Goal: Contribute content: Add original content to the website for others to see

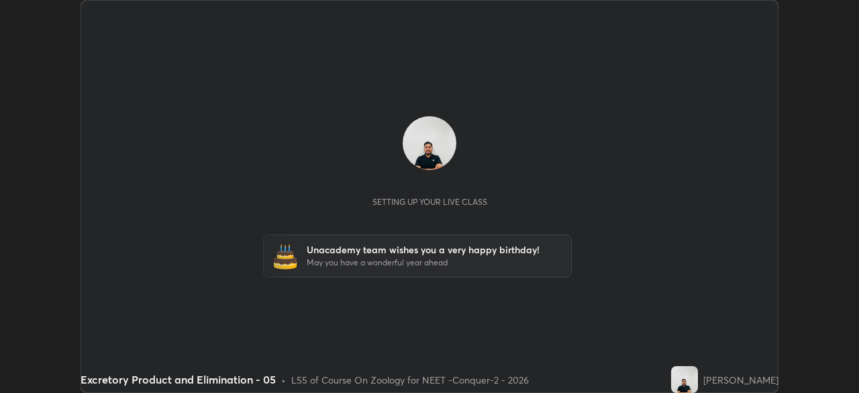
scroll to position [393, 859]
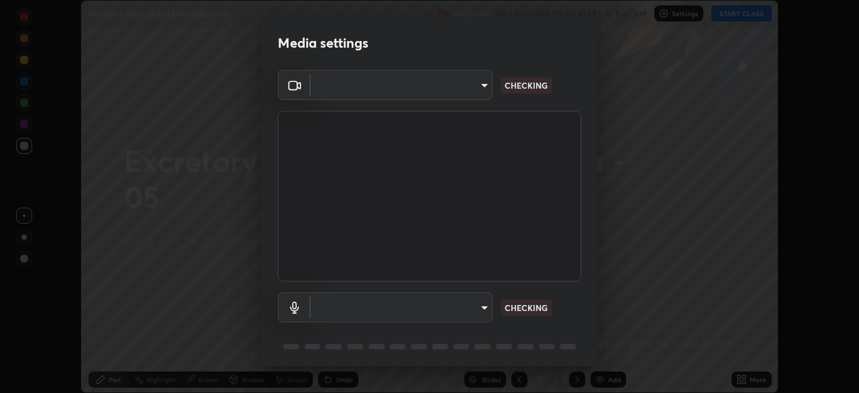
click at [468, 89] on body "Erase all Excretory Product and Elimination - 05 Recording WAS SCHEDULED TO STA…" at bounding box center [429, 196] width 859 height 393
click at [463, 89] on div at bounding box center [429, 196] width 859 height 393
type input "4598412b681496c651495e529929790f1be42f1f9e019831001da21812e1e3b3"
type input "116b2355cfba7da652d043c0892b37d636e250ddc816e23184bb23be403c18f9"
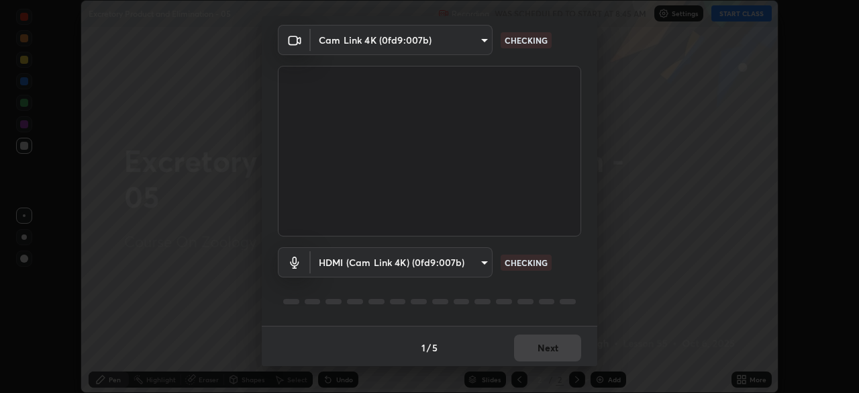
scroll to position [48, 0]
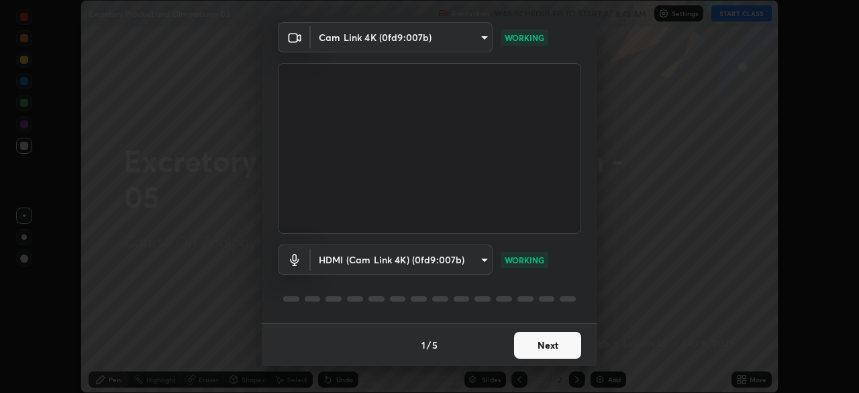
click at [551, 350] on button "Next" at bounding box center [547, 345] width 67 height 27
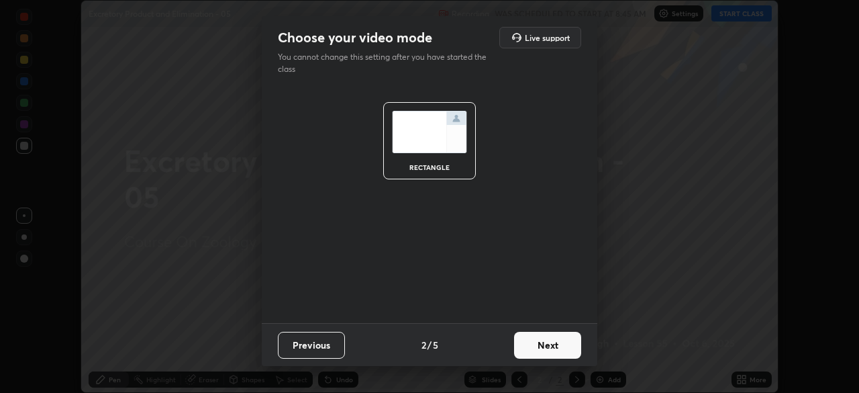
click at [558, 353] on button "Next" at bounding box center [547, 345] width 67 height 27
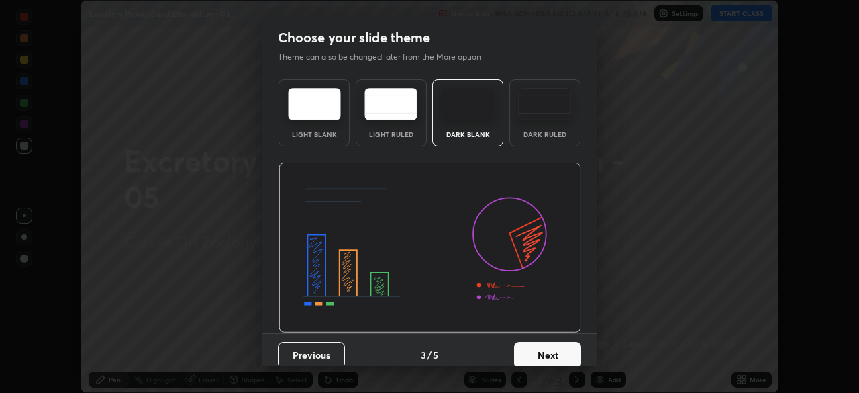
click at [567, 352] on button "Next" at bounding box center [547, 355] width 67 height 27
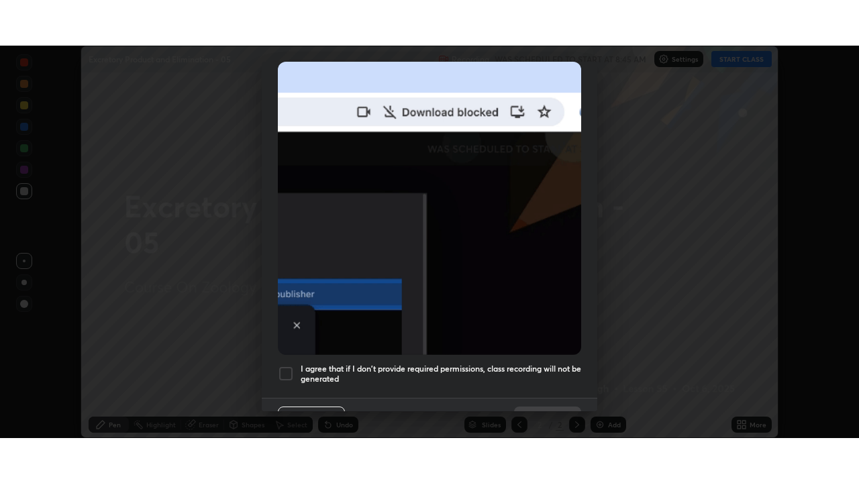
scroll to position [322, 0]
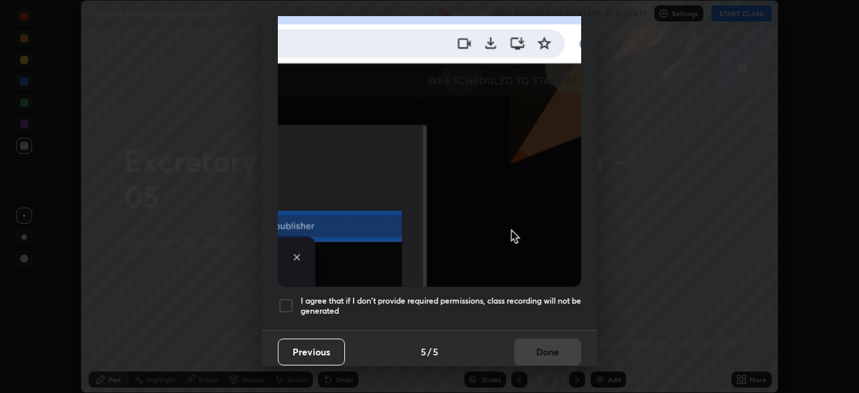
click at [289, 303] on div at bounding box center [286, 305] width 16 height 16
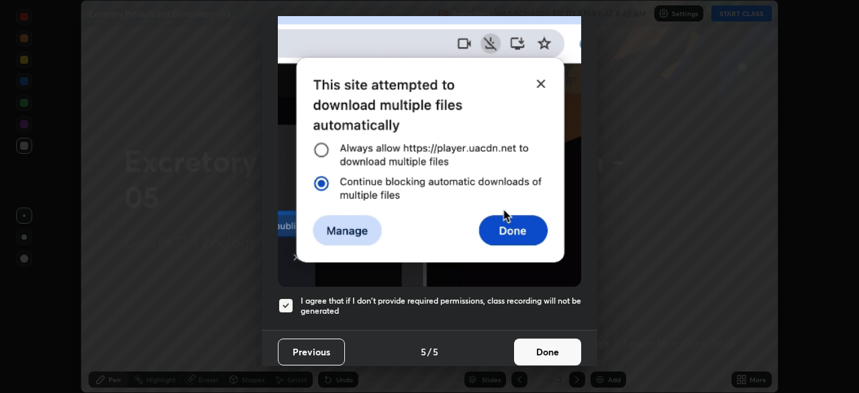
click at [531, 342] on button "Done" at bounding box center [547, 351] width 67 height 27
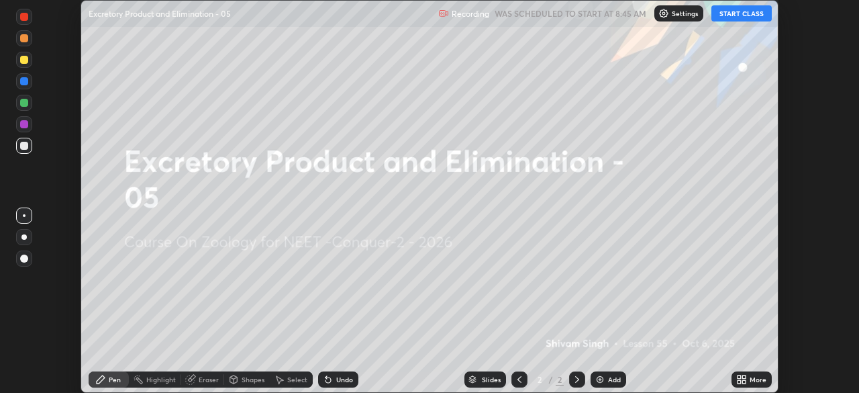
click at [745, 379] on icon at bounding box center [741, 379] width 11 height 11
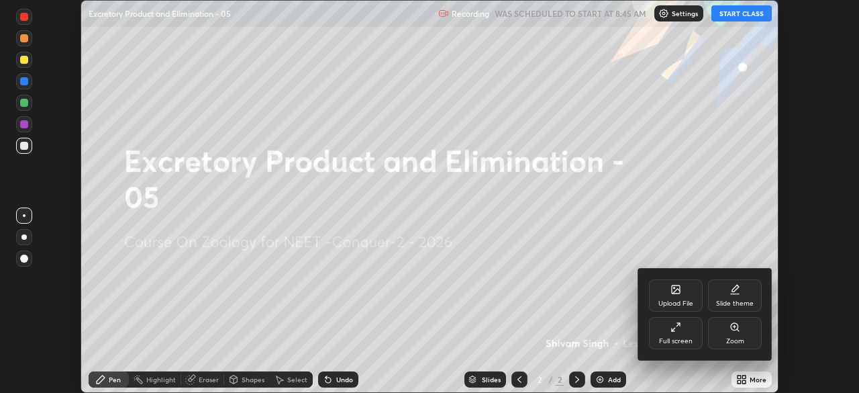
click at [685, 340] on div "Full screen" at bounding box center [676, 341] width 34 height 7
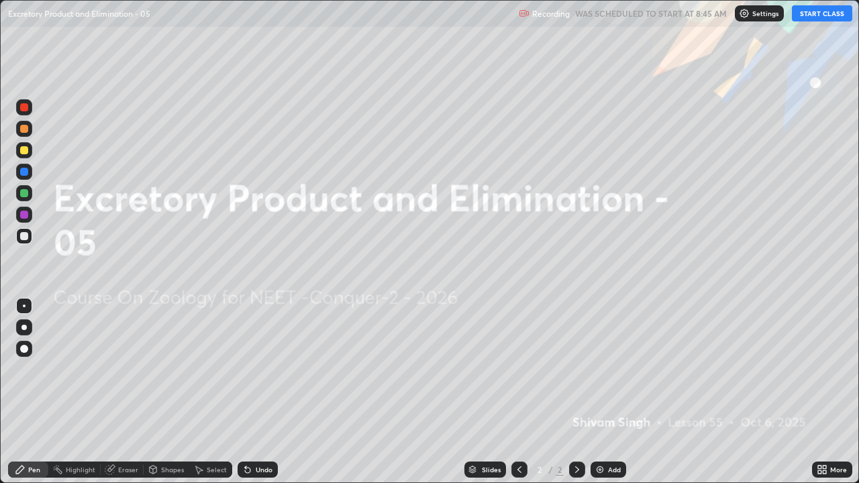
scroll to position [483, 859]
click at [746, 13] on img at bounding box center [744, 13] width 11 height 11
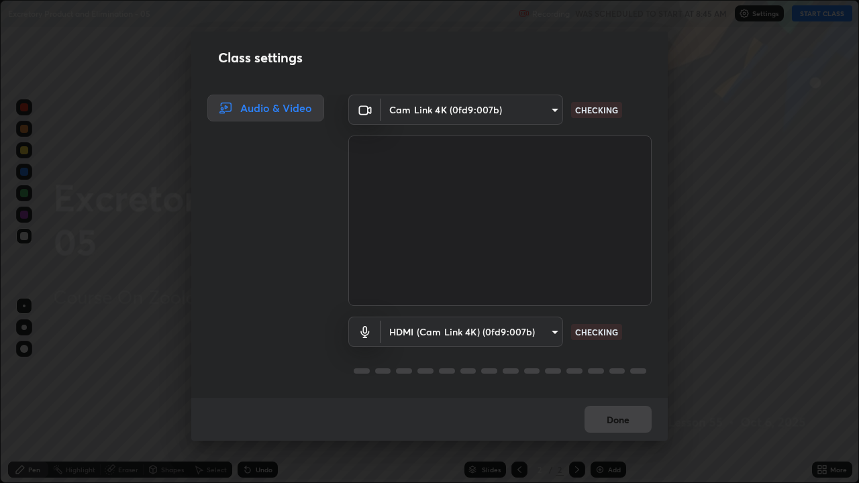
scroll to position [1, 0]
click at [618, 392] on button "Done" at bounding box center [618, 419] width 67 height 27
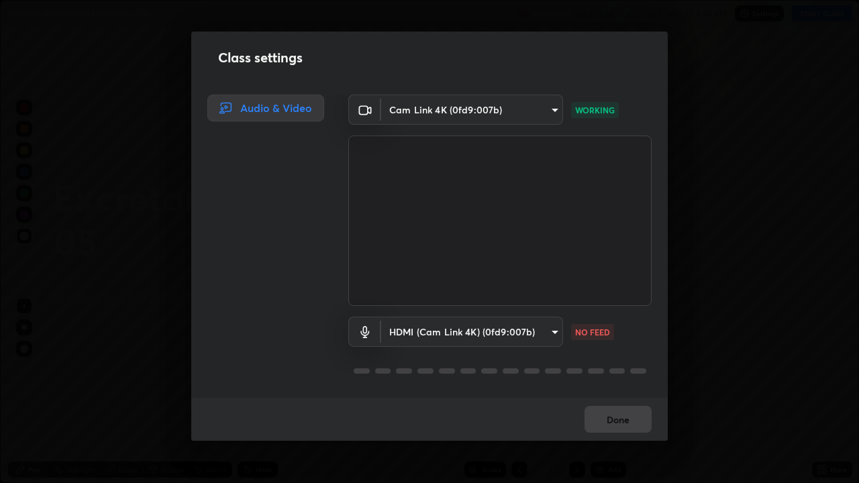
click at [610, 392] on div "Done" at bounding box center [429, 419] width 477 height 43
click at [617, 392] on button "Done" at bounding box center [618, 419] width 67 height 27
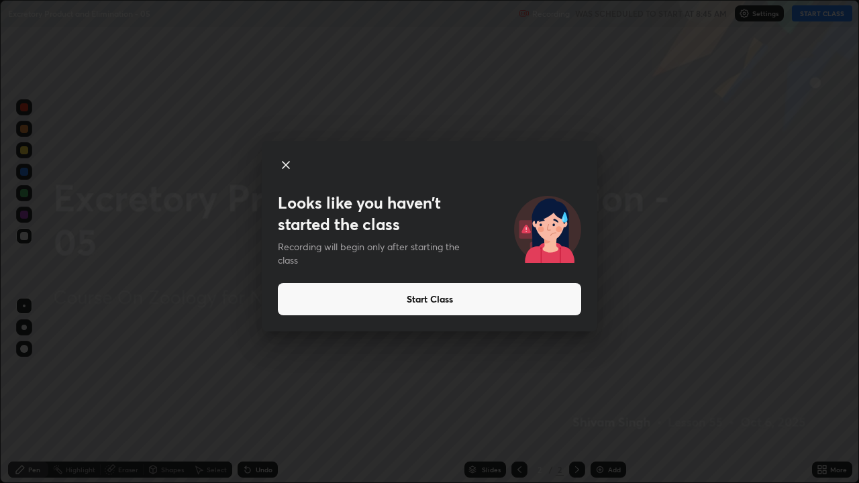
click at [403, 300] on button "Start Class" at bounding box center [429, 299] width 303 height 32
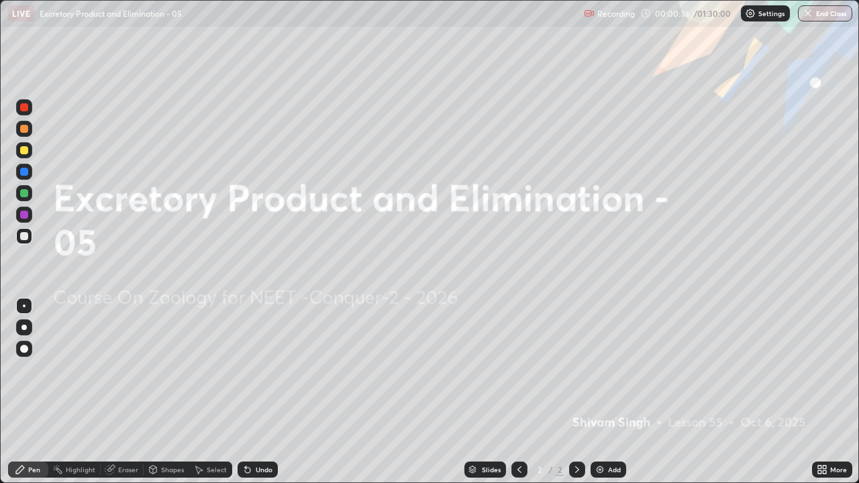
click at [820, 392] on icon at bounding box center [819, 467] width 3 height 3
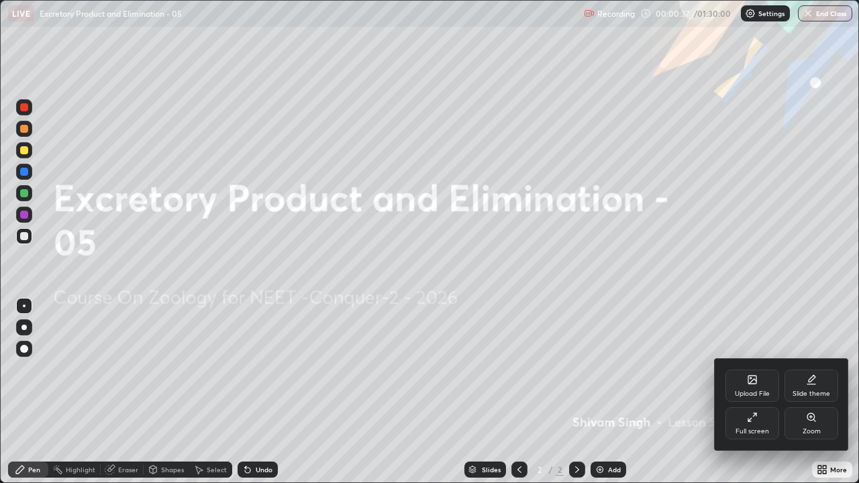
click at [748, 392] on div "Upload File" at bounding box center [752, 394] width 35 height 7
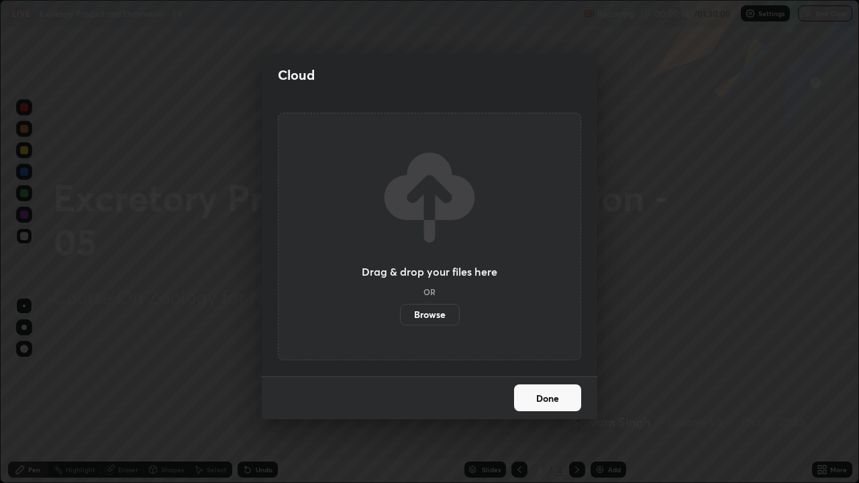
click at [422, 320] on label "Browse" at bounding box center [430, 314] width 60 height 21
click at [400, 320] on input "Browse" at bounding box center [400, 314] width 0 height 21
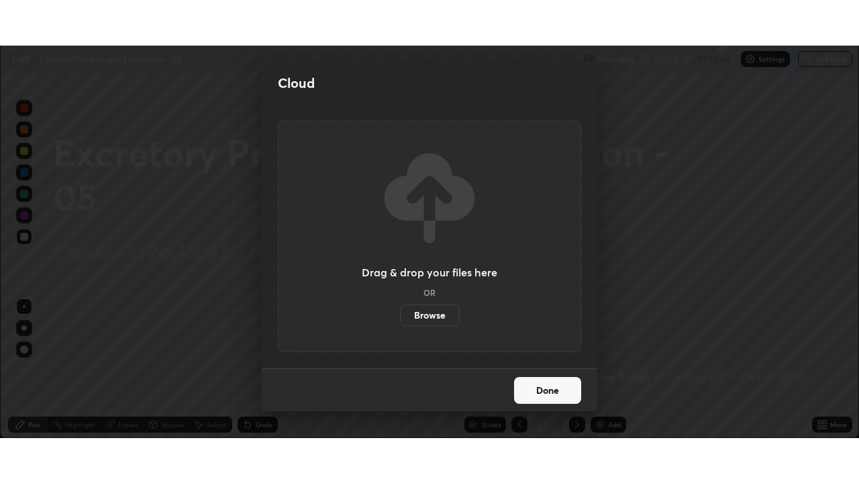
scroll to position [66732, 66266]
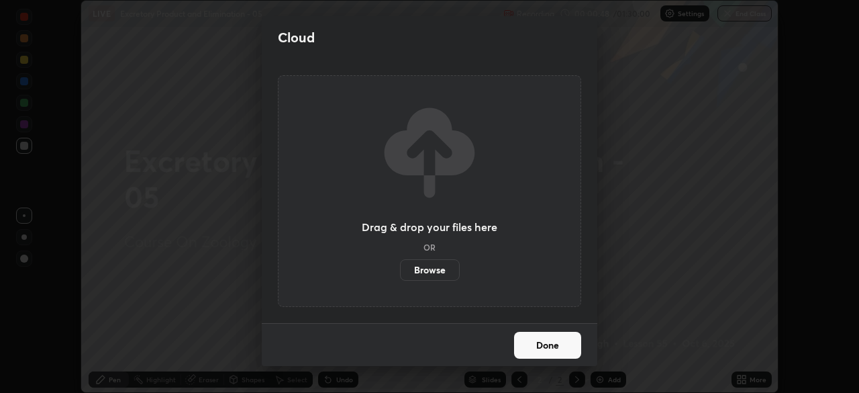
click at [567, 348] on button "Done" at bounding box center [547, 345] width 67 height 27
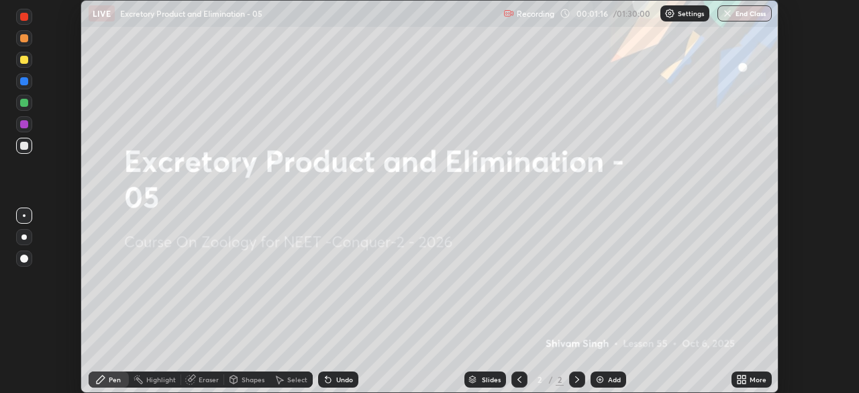
click at [742, 380] on icon at bounding box center [741, 379] width 11 height 11
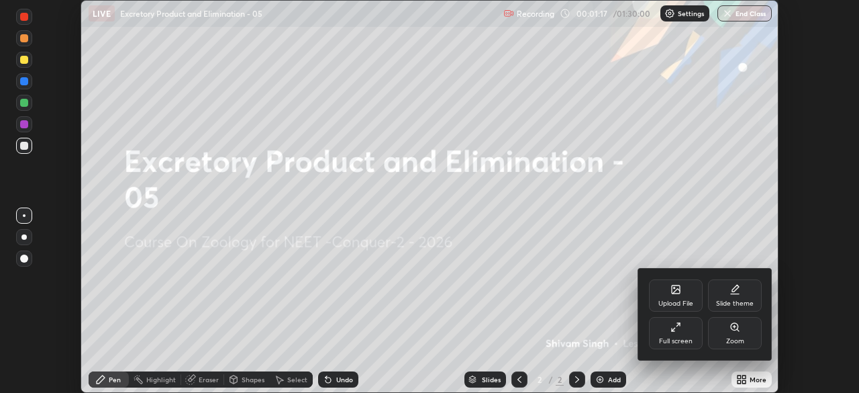
click at [673, 298] on div "Upload File" at bounding box center [676, 295] width 54 height 32
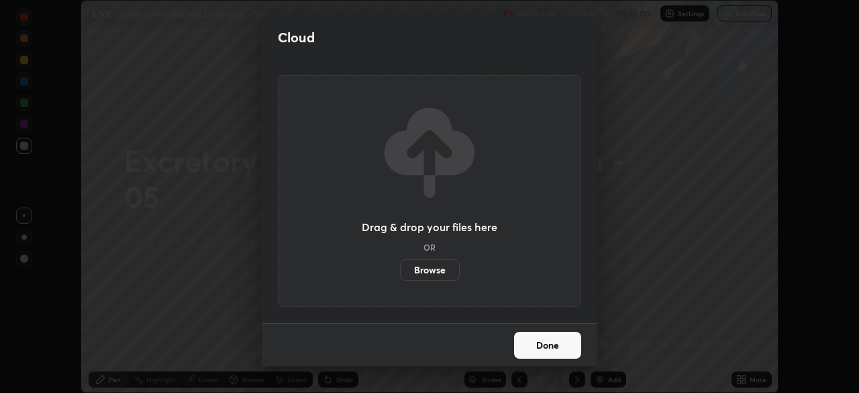
click at [439, 272] on label "Browse" at bounding box center [430, 269] width 60 height 21
click at [400, 272] on input "Browse" at bounding box center [400, 269] width 0 height 21
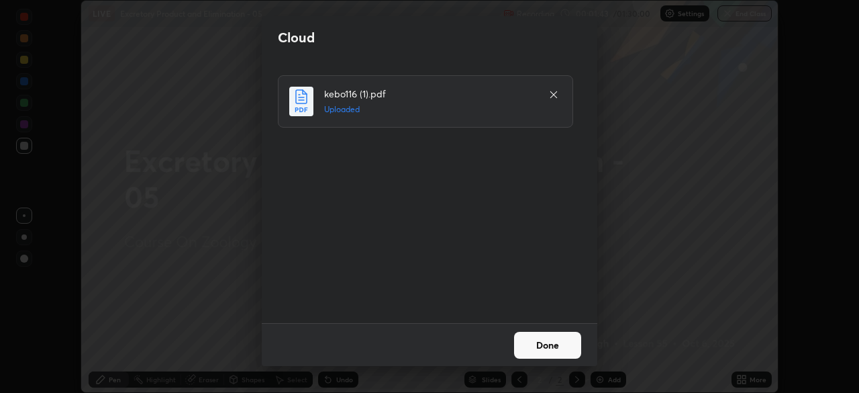
click at [542, 351] on button "Done" at bounding box center [547, 345] width 67 height 27
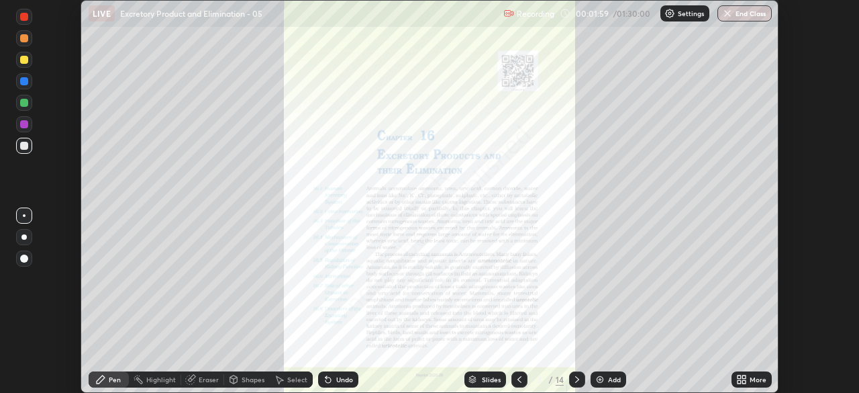
click at [742, 381] on icon at bounding box center [741, 379] width 11 height 11
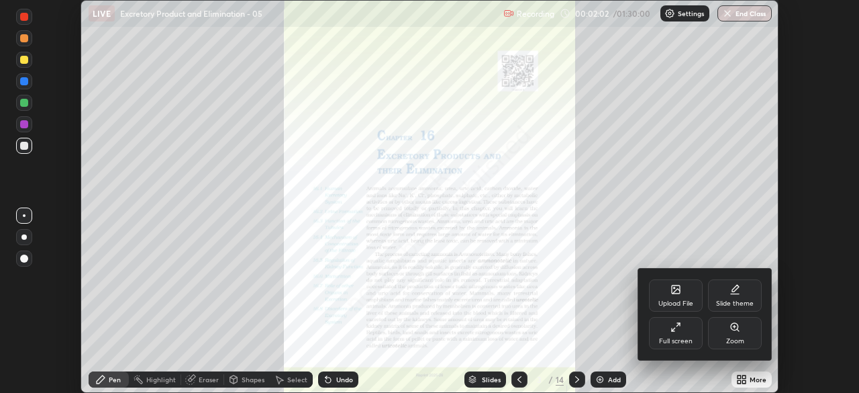
click at [678, 334] on div "Full screen" at bounding box center [676, 333] width 54 height 32
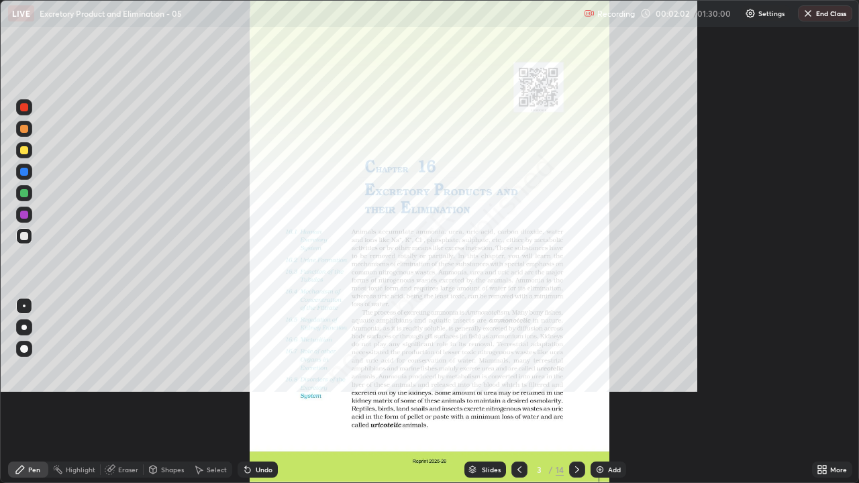
scroll to position [483, 859]
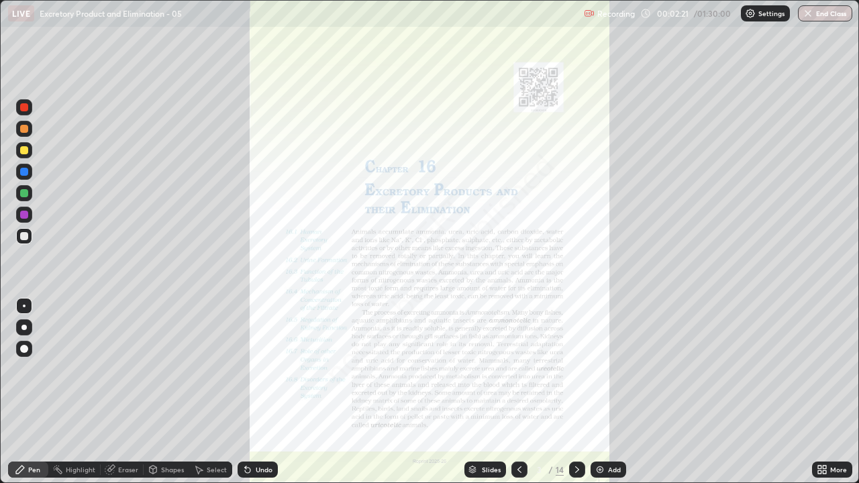
click at [576, 392] on icon at bounding box center [577, 470] width 11 height 11
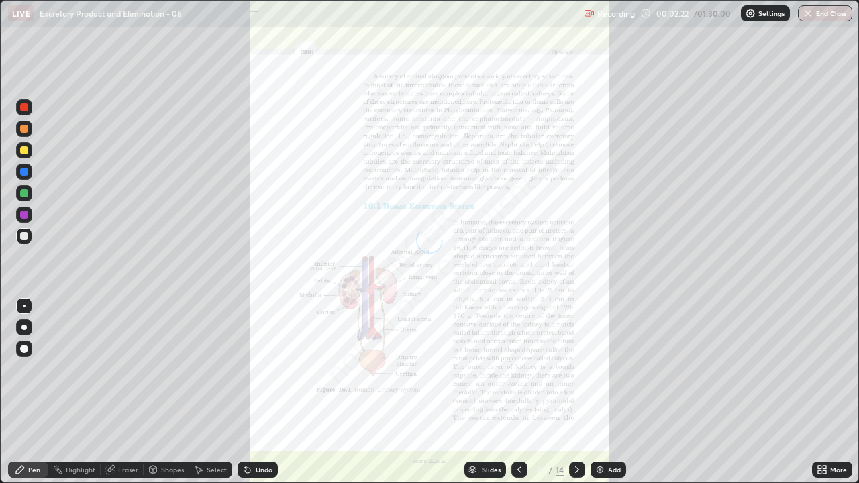
click at [577, 392] on icon at bounding box center [577, 470] width 11 height 11
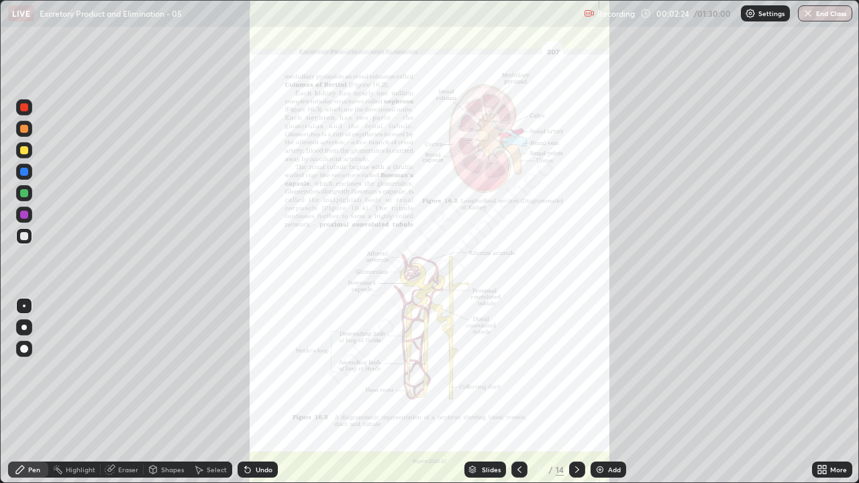
click at [576, 392] on icon at bounding box center [577, 470] width 11 height 11
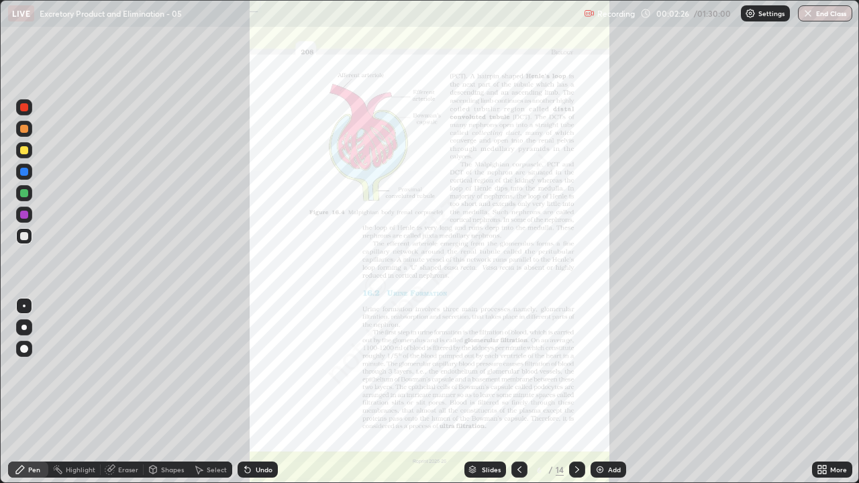
click at [576, 392] on div at bounding box center [577, 470] width 16 height 16
click at [575, 392] on div at bounding box center [577, 470] width 16 height 16
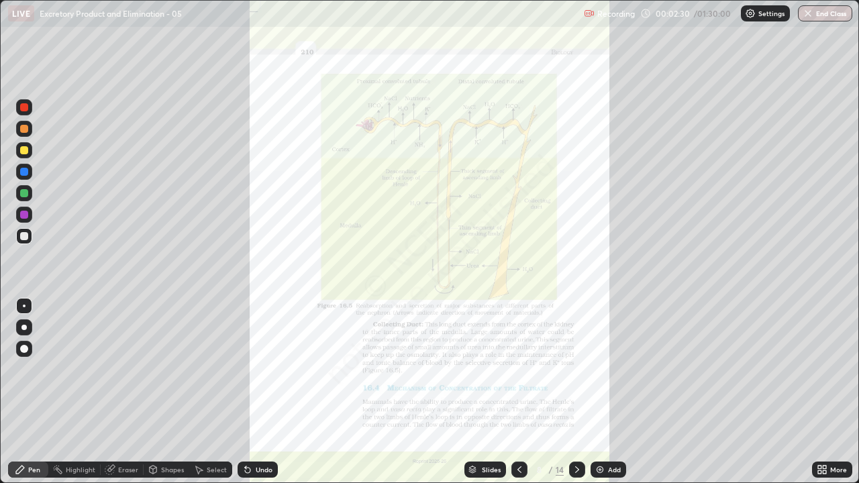
click at [576, 392] on icon at bounding box center [577, 470] width 11 height 11
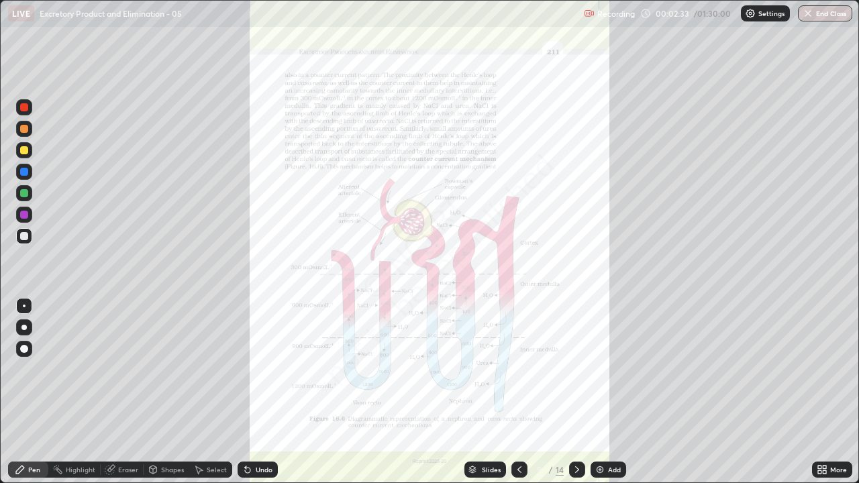
click at [819, 392] on icon at bounding box center [819, 467] width 3 height 3
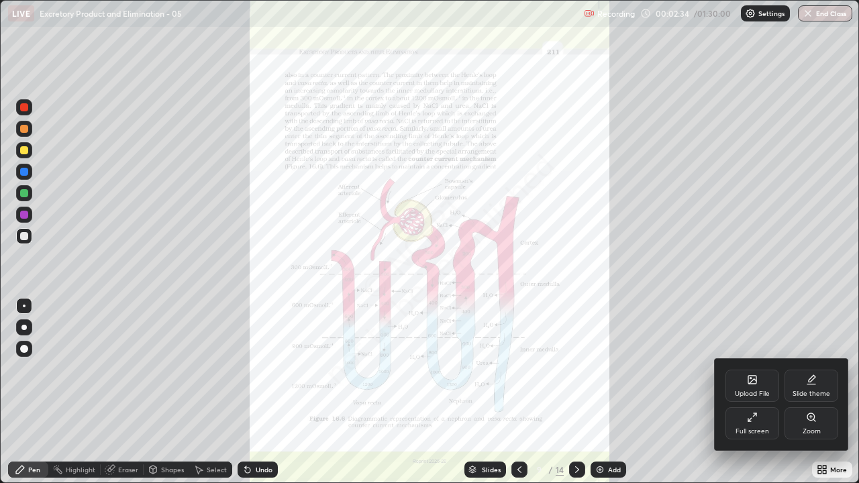
click at [811, 392] on div "Zoom" at bounding box center [812, 423] width 54 height 32
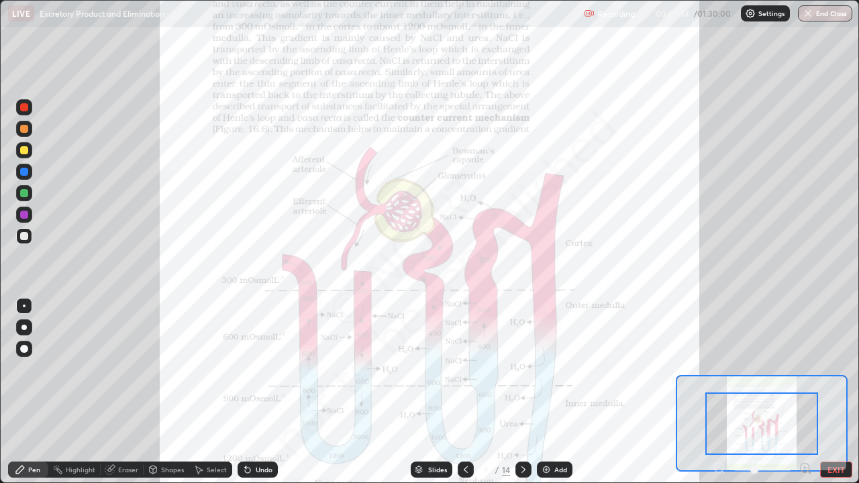
click at [785, 392] on div "Pen Highlight Eraser Shapes Select Undo Slides 9 / 14 Add EXIT" at bounding box center [429, 469] width 859 height 27
click at [805, 392] on icon at bounding box center [804, 468] width 3 height 0
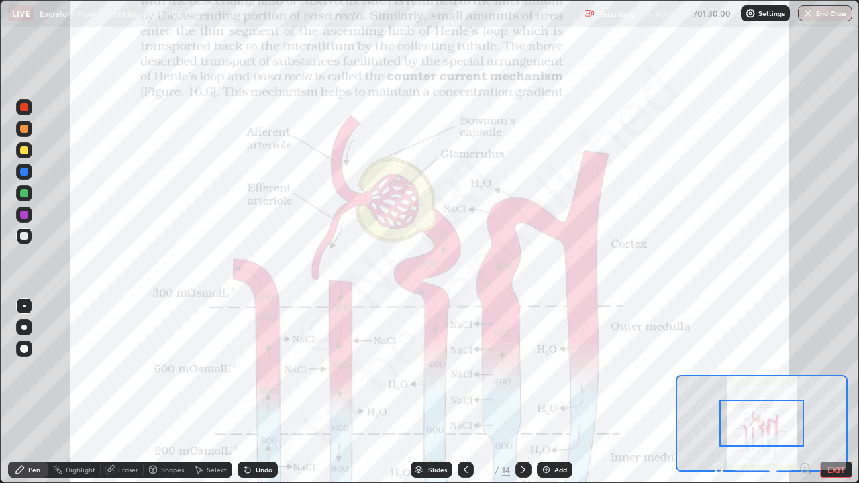
click at [805, 392] on icon at bounding box center [804, 468] width 3 height 0
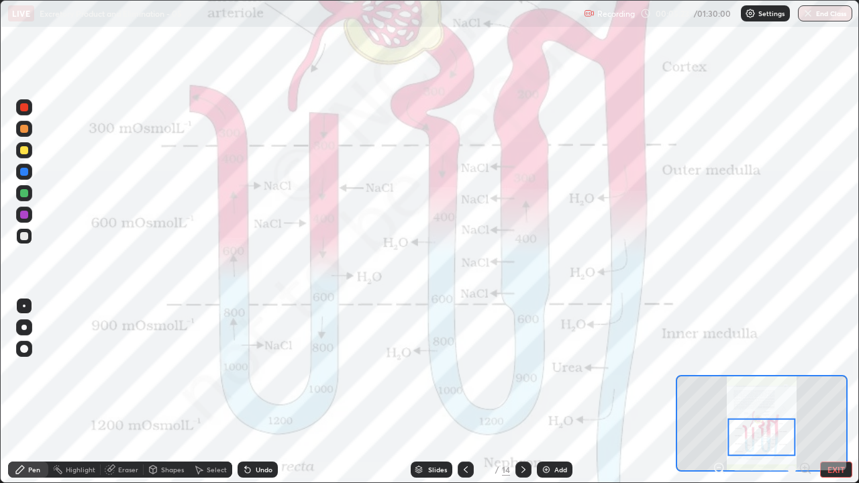
click at [24, 215] on div at bounding box center [24, 215] width 8 height 8
click at [24, 113] on div at bounding box center [24, 107] width 16 height 16
click at [24, 306] on div at bounding box center [24, 306] width 3 height 3
click at [25, 214] on div at bounding box center [24, 215] width 8 height 8
click at [24, 306] on div at bounding box center [24, 306] width 3 height 3
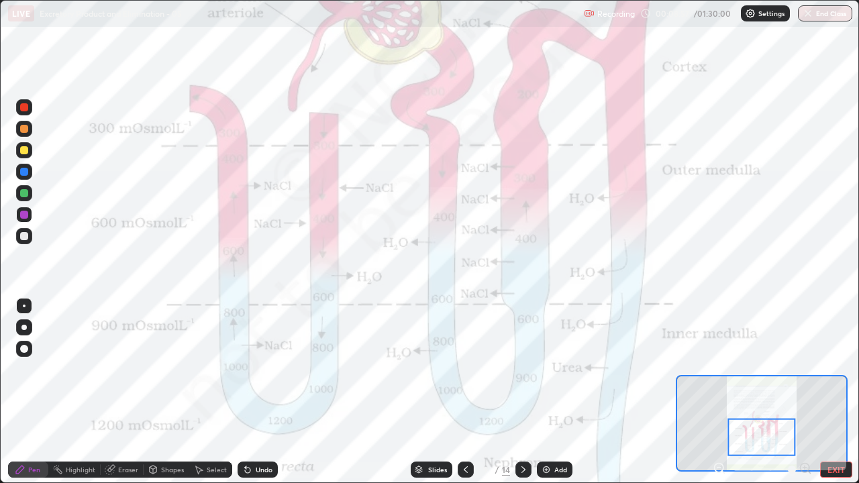
click at [824, 392] on button "EXIT" at bounding box center [836, 470] width 32 height 16
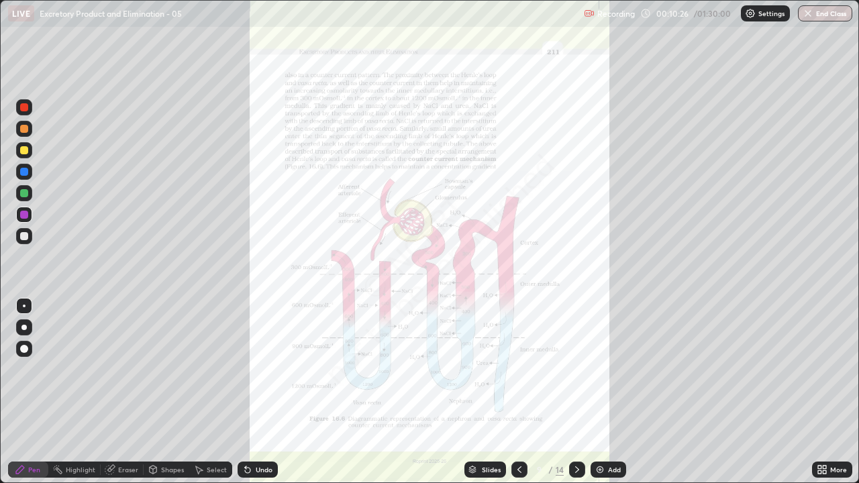
click at [581, 392] on div at bounding box center [577, 470] width 16 height 16
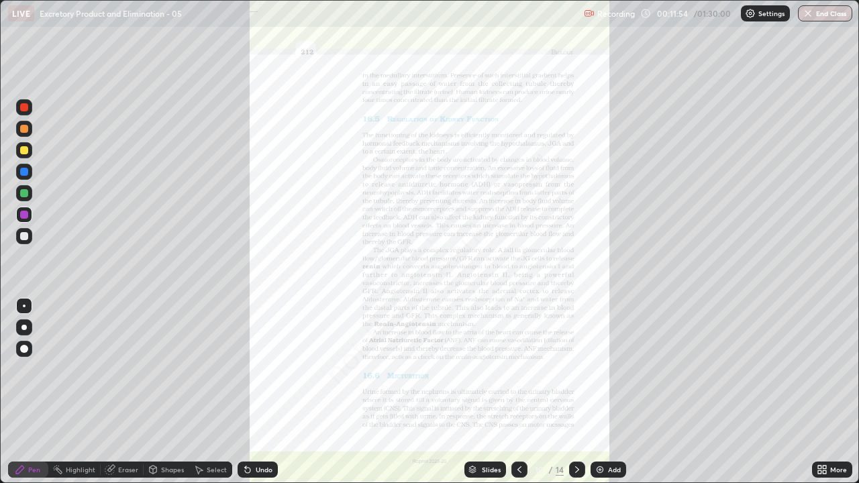
click at [22, 147] on div at bounding box center [24, 150] width 8 height 8
click at [21, 174] on div at bounding box center [24, 172] width 8 height 8
click at [258, 392] on div "Undo" at bounding box center [258, 470] width 40 height 16
click at [26, 195] on div at bounding box center [24, 193] width 8 height 8
click at [599, 392] on img at bounding box center [600, 470] width 11 height 11
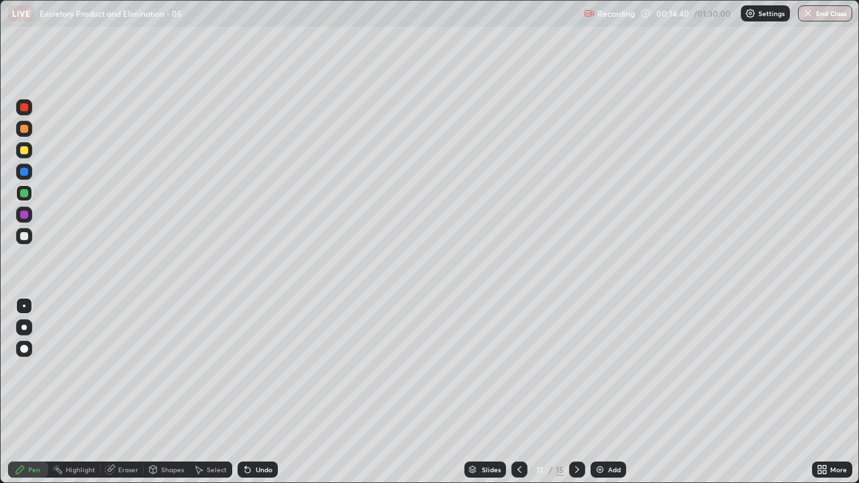
click at [26, 215] on div at bounding box center [24, 215] width 8 height 8
click at [24, 192] on div at bounding box center [24, 193] width 8 height 8
click at [27, 152] on div at bounding box center [24, 150] width 8 height 8
click at [27, 170] on div at bounding box center [24, 172] width 8 height 8
click at [24, 170] on div at bounding box center [24, 172] width 8 height 8
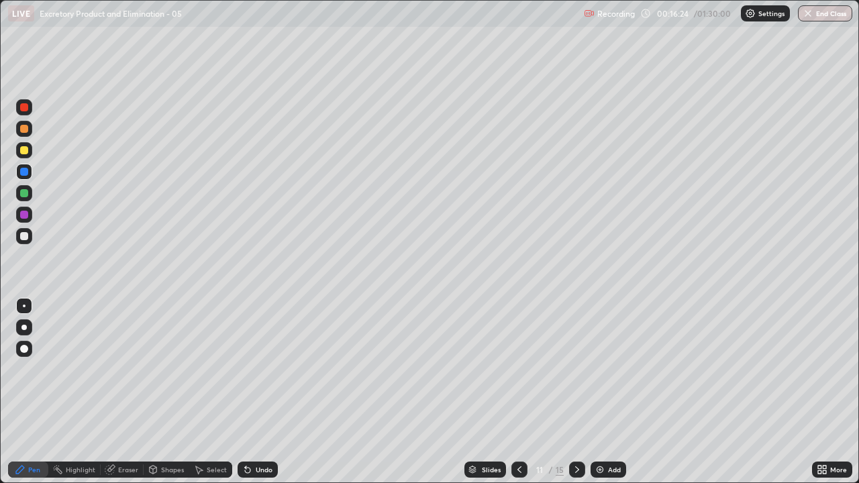
click at [215, 392] on div "Select" at bounding box center [217, 470] width 20 height 7
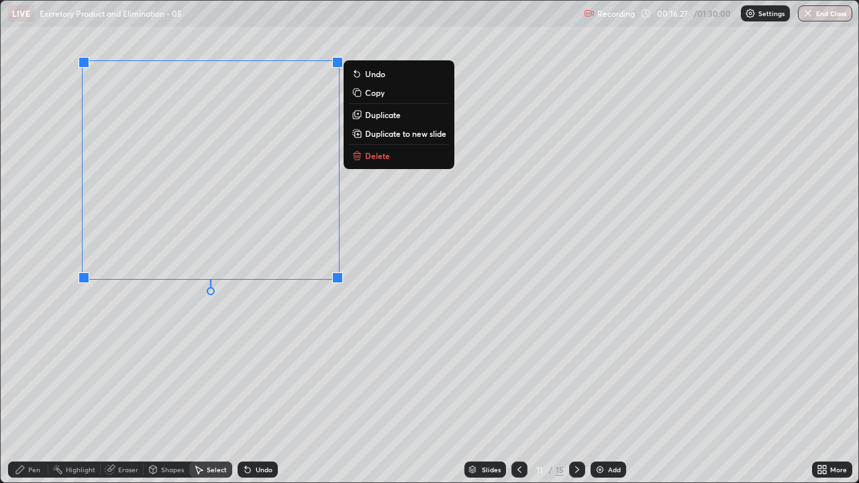
click at [379, 160] on p "Delete" at bounding box center [377, 155] width 25 height 11
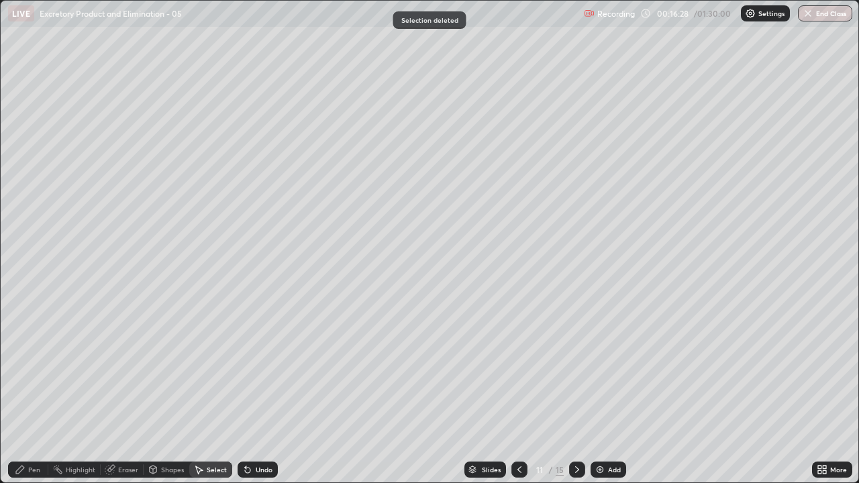
click at [28, 392] on div "Pen" at bounding box center [28, 470] width 40 height 16
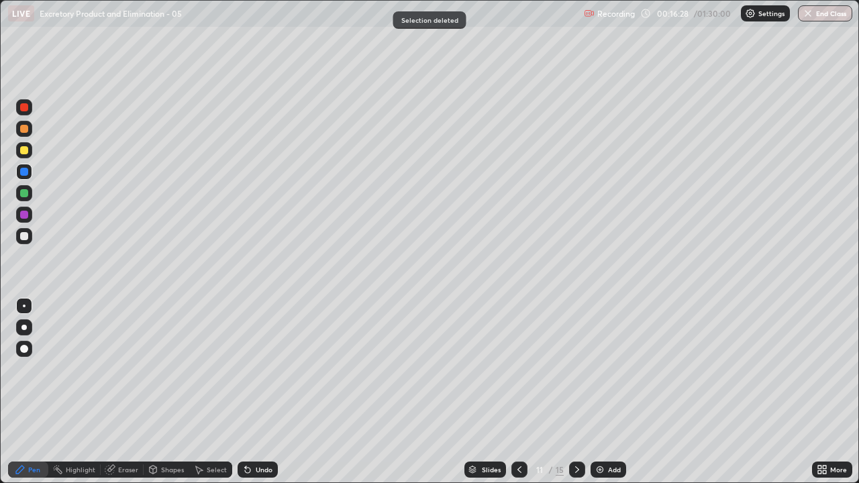
click at [23, 191] on div at bounding box center [24, 193] width 8 height 8
click at [24, 328] on div at bounding box center [23, 327] width 5 height 5
click at [23, 149] on div at bounding box center [24, 150] width 8 height 8
click at [23, 105] on div at bounding box center [24, 107] width 8 height 8
click at [24, 237] on div at bounding box center [24, 236] width 8 height 8
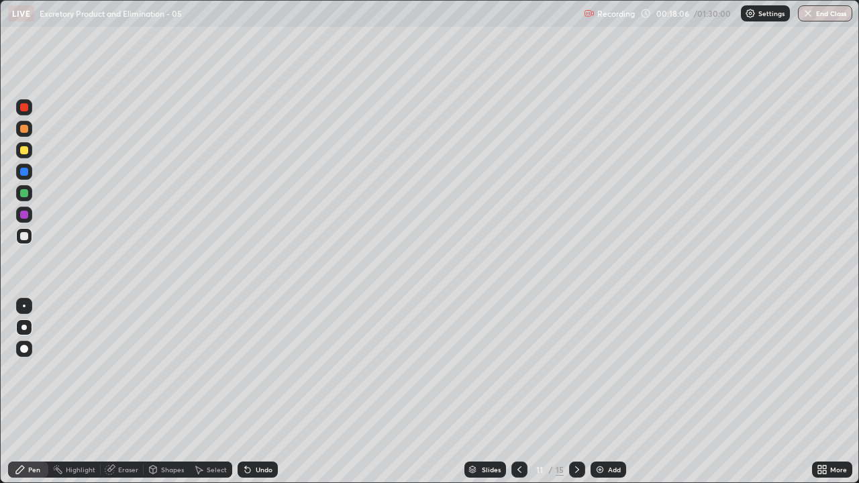
click at [29, 193] on div at bounding box center [24, 193] width 16 height 16
click at [21, 214] on div at bounding box center [24, 215] width 8 height 8
click at [23, 195] on div at bounding box center [24, 193] width 8 height 8
click at [262, 392] on div "Undo" at bounding box center [264, 470] width 17 height 7
click at [258, 392] on div "Undo" at bounding box center [264, 470] width 17 height 7
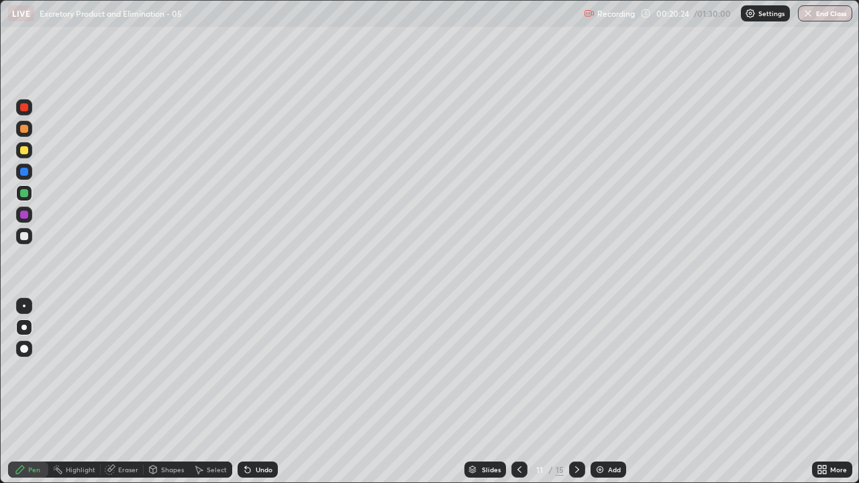
click at [21, 220] on div at bounding box center [24, 215] width 16 height 16
click at [26, 193] on div at bounding box center [24, 193] width 8 height 8
click at [26, 215] on div at bounding box center [24, 215] width 8 height 8
click at [22, 238] on div at bounding box center [24, 236] width 8 height 8
click at [254, 392] on div "Undo" at bounding box center [258, 470] width 40 height 16
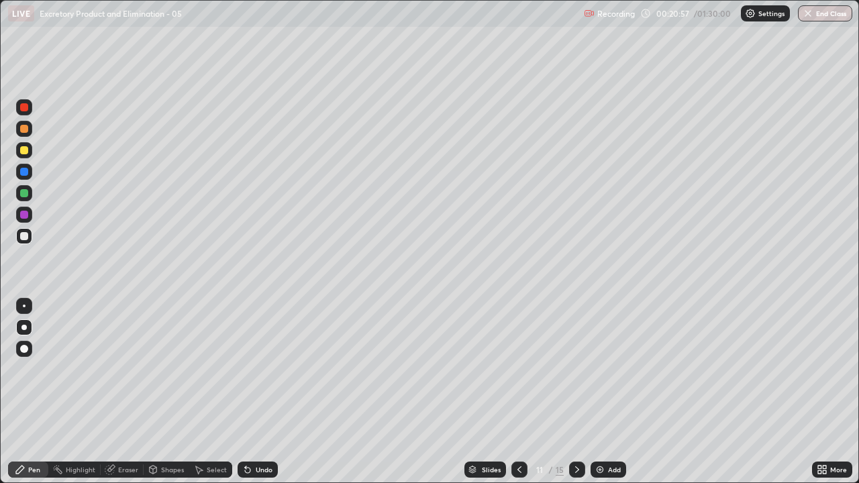
click at [259, 392] on div "Undo" at bounding box center [258, 470] width 40 height 16
click at [24, 234] on div at bounding box center [24, 236] width 8 height 8
click at [601, 392] on img at bounding box center [600, 470] width 11 height 11
click at [23, 105] on div at bounding box center [24, 107] width 8 height 8
click at [24, 130] on div at bounding box center [24, 129] width 8 height 8
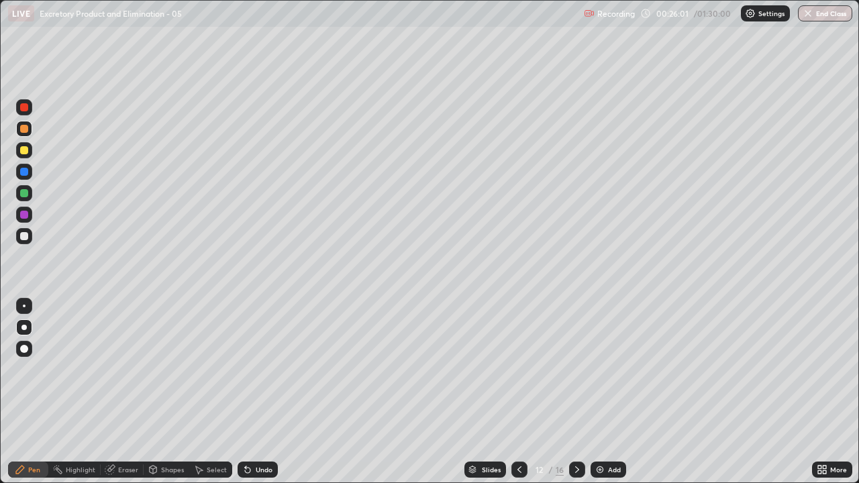
click at [19, 152] on div at bounding box center [24, 150] width 16 height 16
click at [262, 392] on div "Undo" at bounding box center [258, 470] width 40 height 16
click at [258, 392] on div "Undo" at bounding box center [264, 470] width 17 height 7
click at [22, 154] on div at bounding box center [24, 150] width 8 height 8
click at [22, 173] on div at bounding box center [24, 172] width 8 height 8
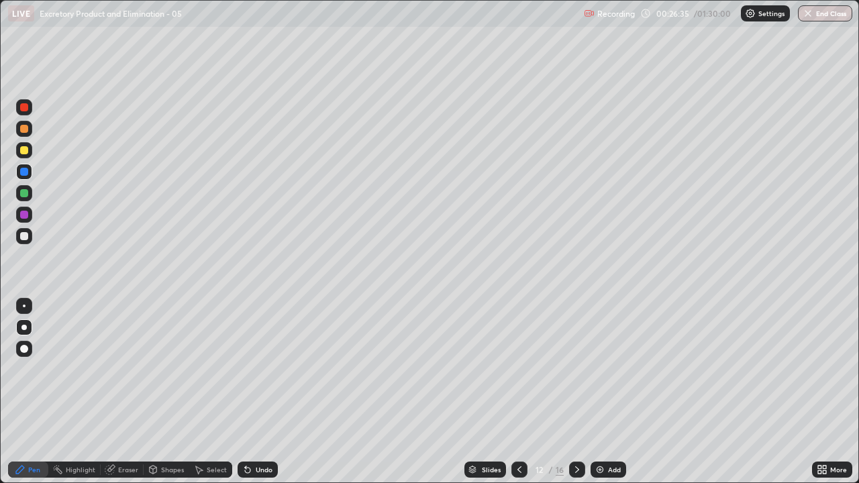
click at [23, 191] on div at bounding box center [24, 193] width 8 height 8
click at [21, 240] on div at bounding box center [24, 236] width 16 height 16
click at [24, 191] on div at bounding box center [24, 193] width 8 height 8
click at [520, 392] on icon at bounding box center [519, 470] width 11 height 11
click at [576, 392] on icon at bounding box center [577, 470] width 11 height 11
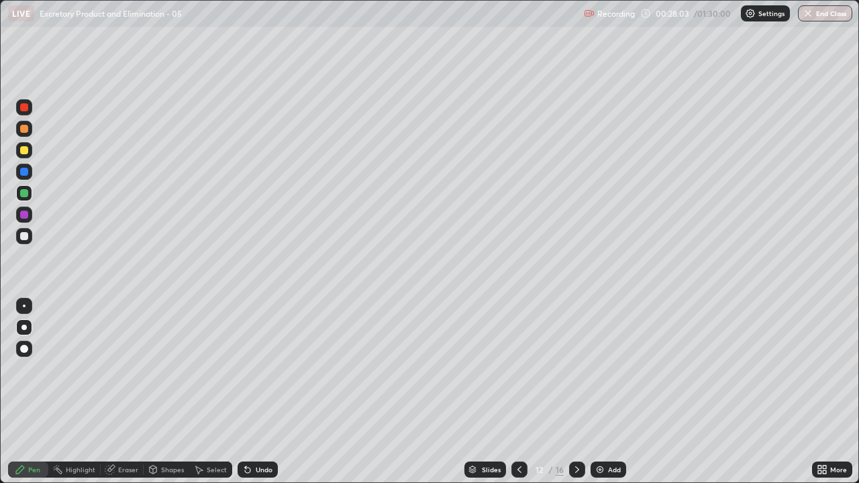
click at [260, 392] on div "Undo" at bounding box center [258, 470] width 40 height 16
click at [257, 392] on div "Undo" at bounding box center [258, 470] width 40 height 16
click at [254, 392] on div "Undo" at bounding box center [258, 470] width 40 height 16
click at [24, 213] on div at bounding box center [24, 215] width 8 height 8
click at [265, 392] on div "Undo" at bounding box center [264, 470] width 17 height 7
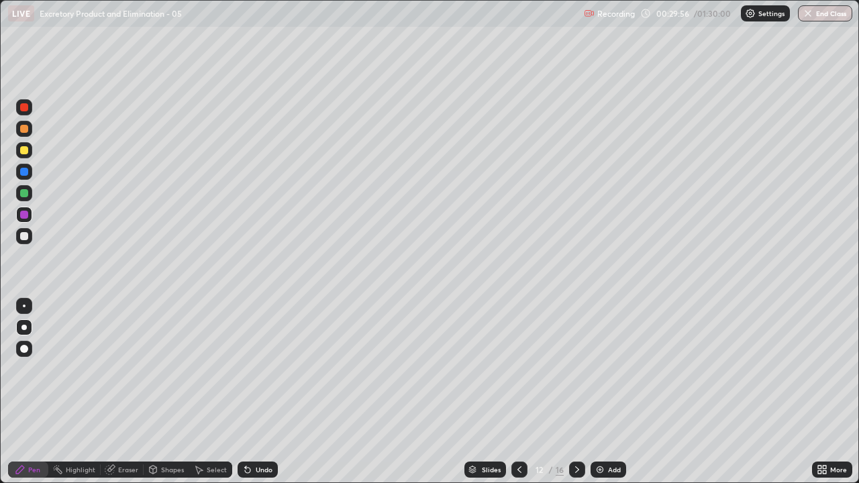
click at [249, 392] on icon at bounding box center [247, 470] width 11 height 11
click at [23, 193] on div at bounding box center [24, 193] width 8 height 8
click at [575, 392] on icon at bounding box center [577, 470] width 4 height 7
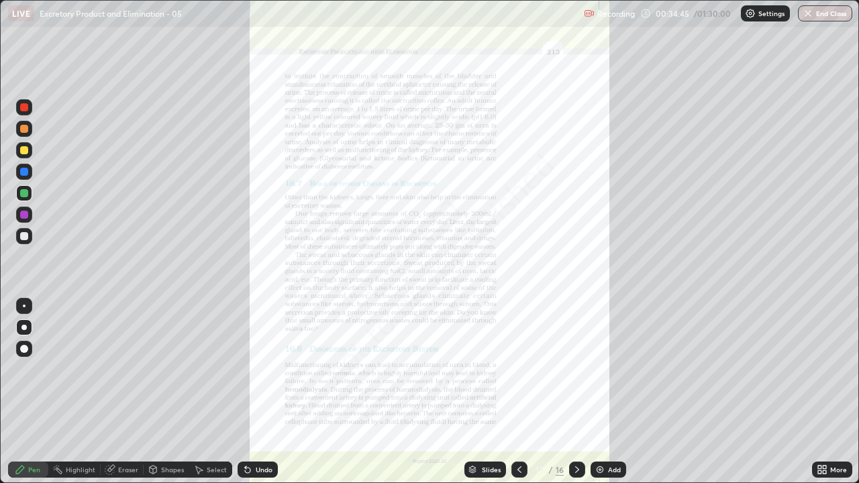
click at [823, 392] on icon at bounding box center [824, 472] width 3 height 3
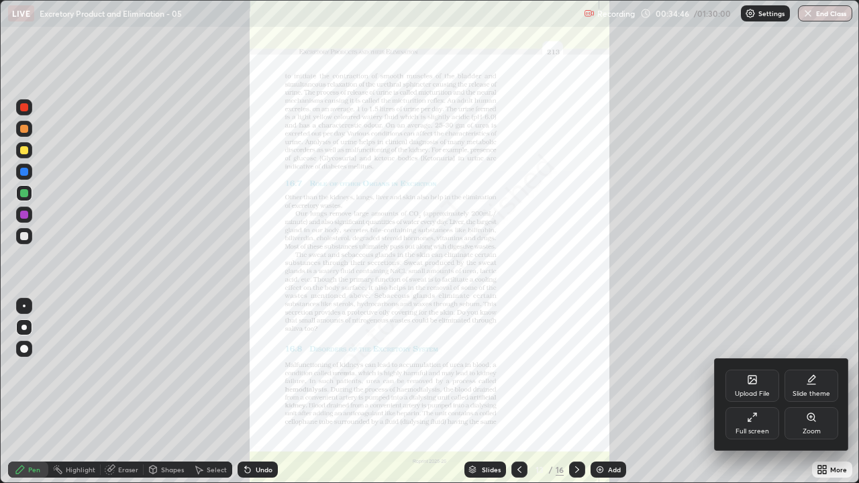
click at [808, 392] on icon at bounding box center [811, 417] width 11 height 11
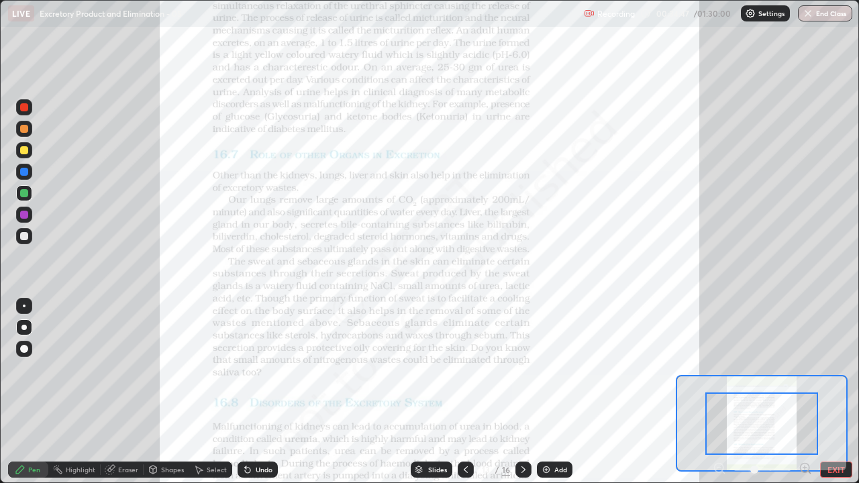
click at [805, 392] on icon at bounding box center [804, 468] width 3 height 0
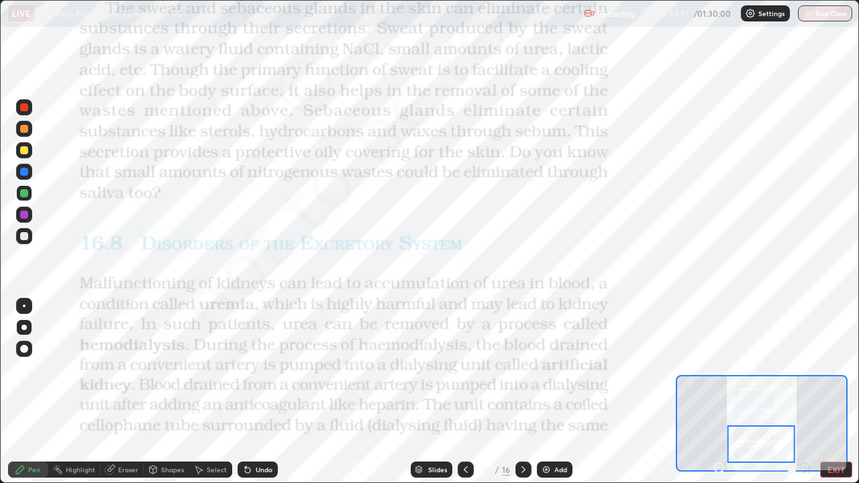
click at [27, 217] on div at bounding box center [24, 215] width 8 height 8
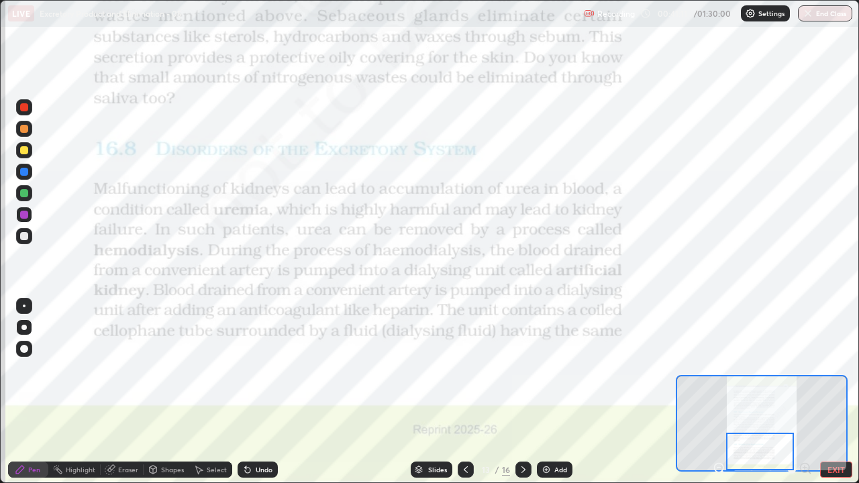
click at [520, 392] on icon at bounding box center [523, 470] width 11 height 11
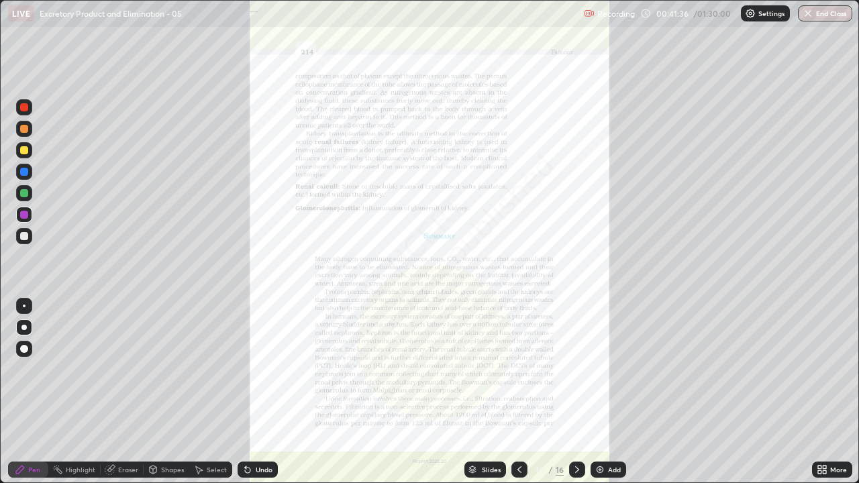
click at [820, 392] on icon at bounding box center [819, 472] width 3 height 3
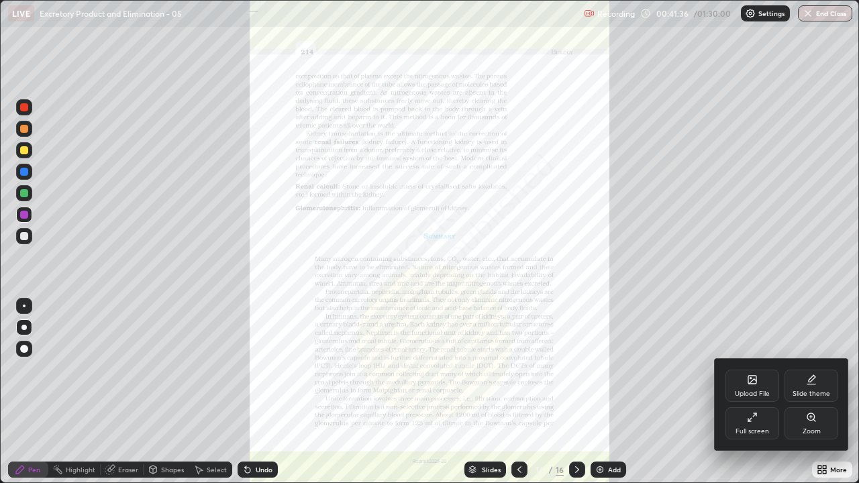
click at [806, 392] on div "Zoom" at bounding box center [812, 423] width 54 height 32
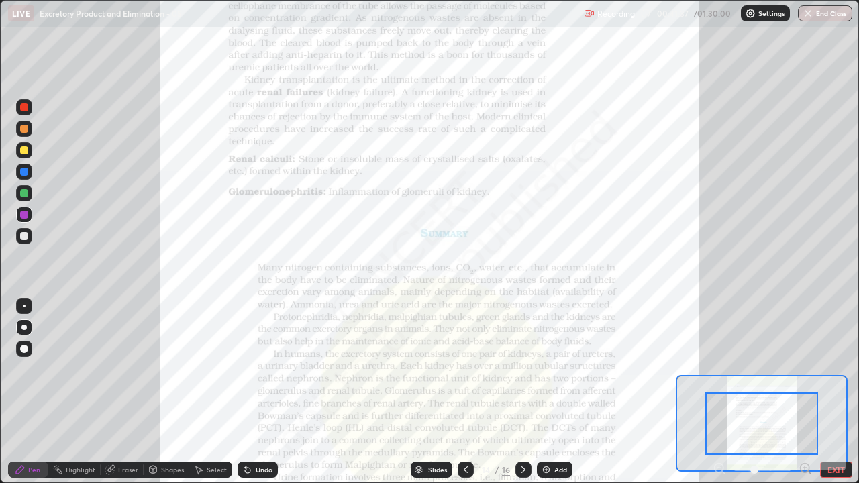
click at [805, 392] on icon at bounding box center [804, 468] width 3 height 0
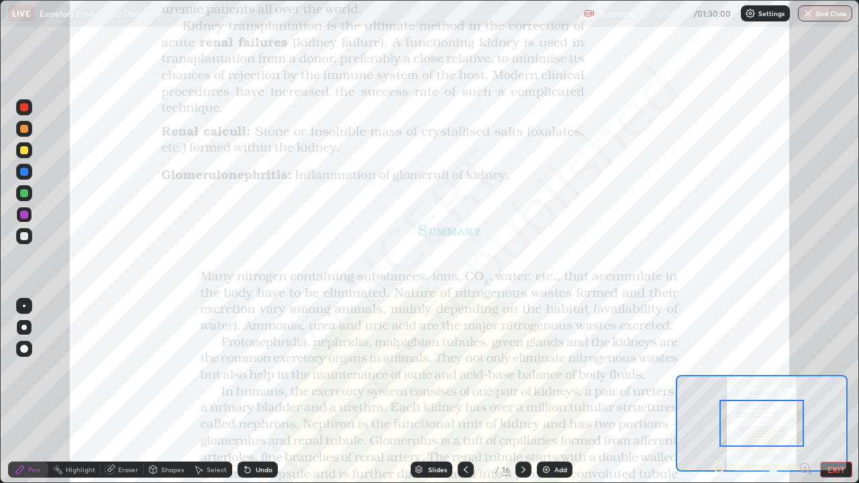
click at [805, 392] on icon at bounding box center [804, 468] width 3 height 0
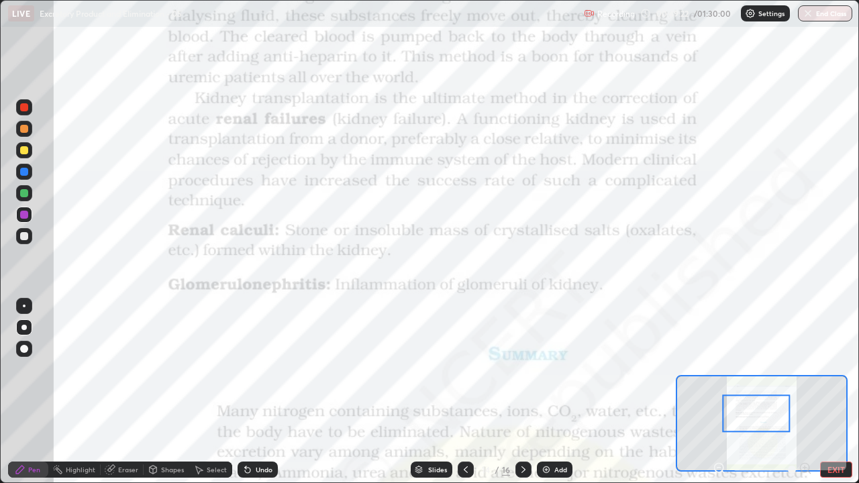
click at [21, 238] on div at bounding box center [24, 236] width 8 height 8
click at [23, 149] on div at bounding box center [24, 150] width 8 height 8
click at [21, 212] on div at bounding box center [24, 215] width 8 height 8
click at [27, 234] on div at bounding box center [24, 236] width 8 height 8
click at [28, 217] on div at bounding box center [24, 215] width 8 height 8
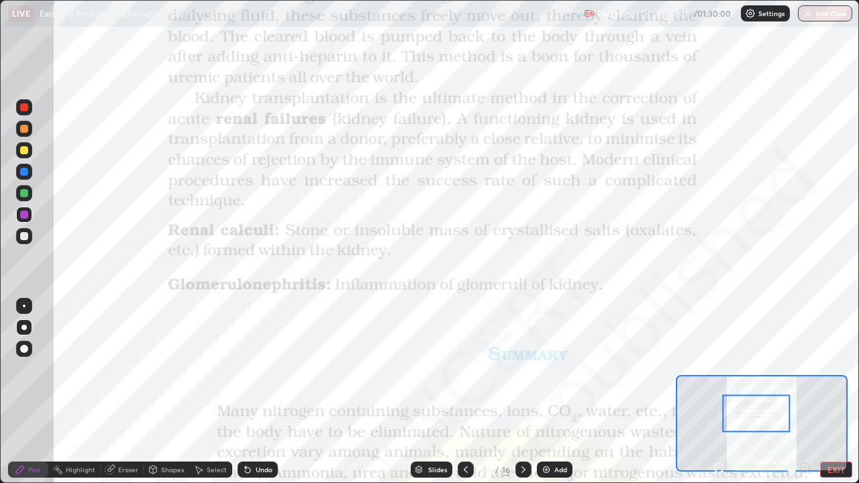
click at [266, 392] on div "Undo" at bounding box center [264, 470] width 17 height 7
click at [465, 392] on icon at bounding box center [465, 470] width 11 height 11
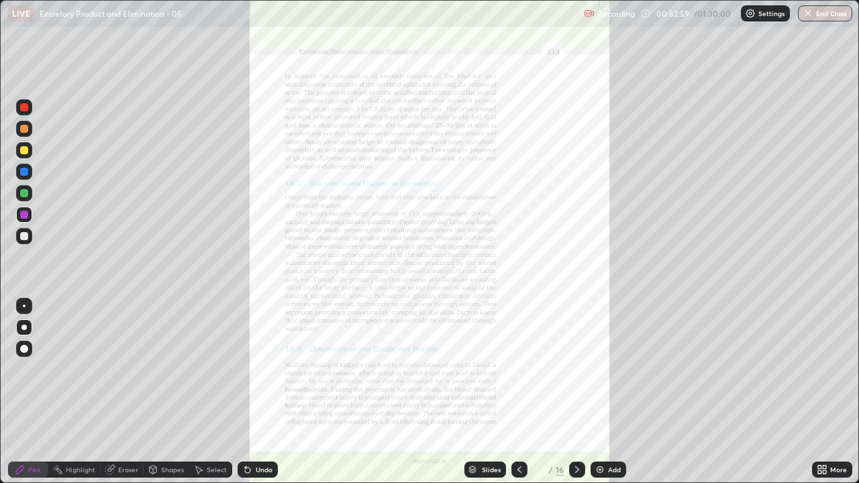
click at [469, 392] on icon at bounding box center [473, 470] width 8 height 8
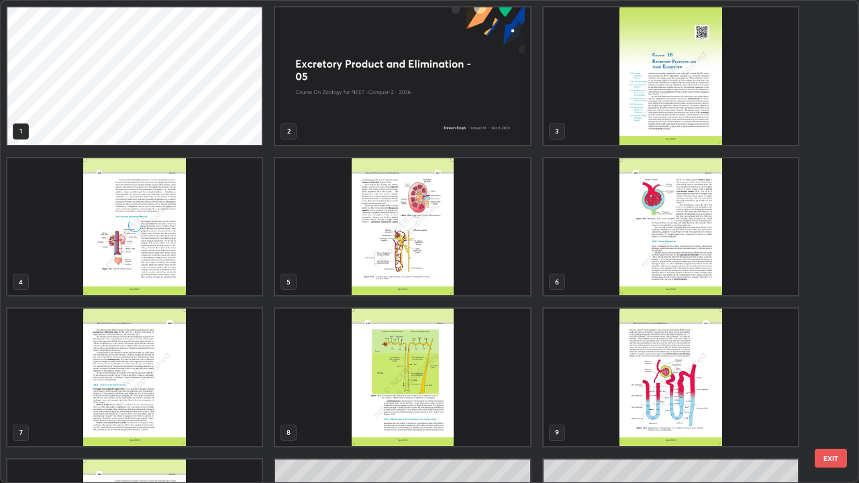
scroll to position [478, 851]
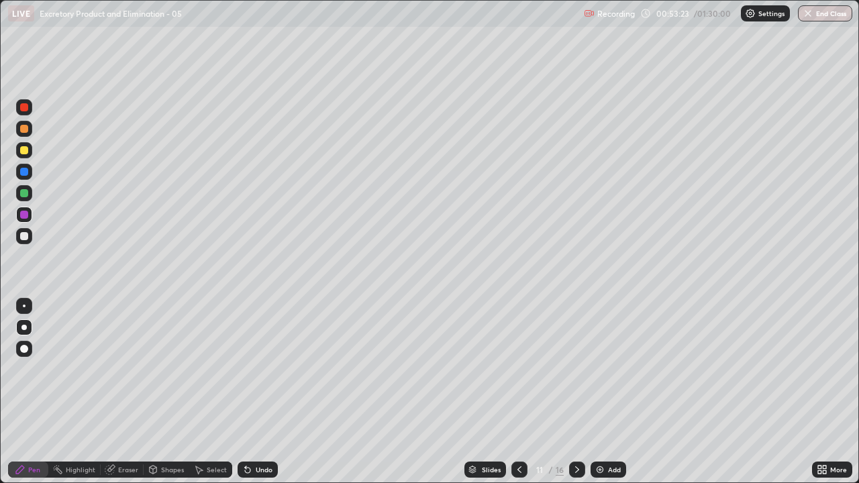
click at [261, 392] on div "Undo" at bounding box center [264, 470] width 17 height 7
click at [477, 392] on div "Slides" at bounding box center [486, 470] width 42 height 16
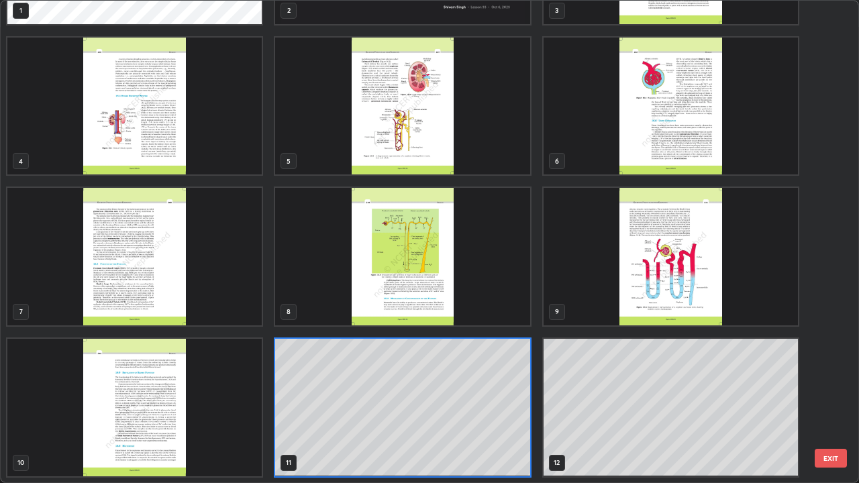
click at [152, 392] on img "grid" at bounding box center [134, 408] width 254 height 138
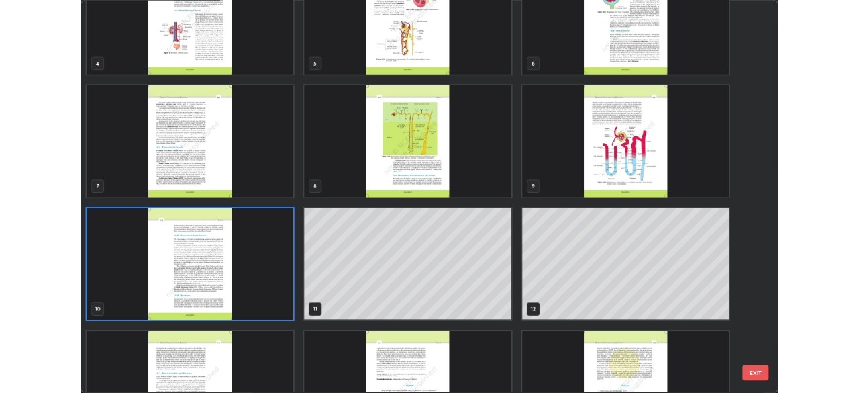
scroll to position [306, 0]
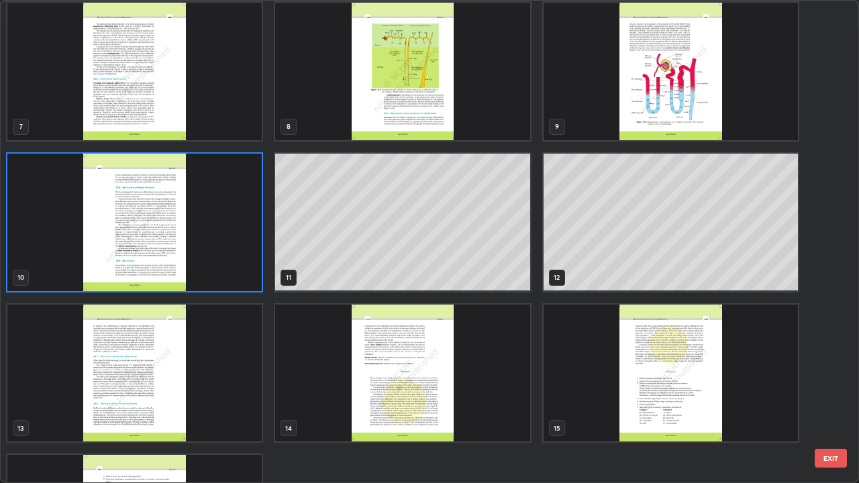
click at [677, 385] on img "grid" at bounding box center [671, 374] width 254 height 138
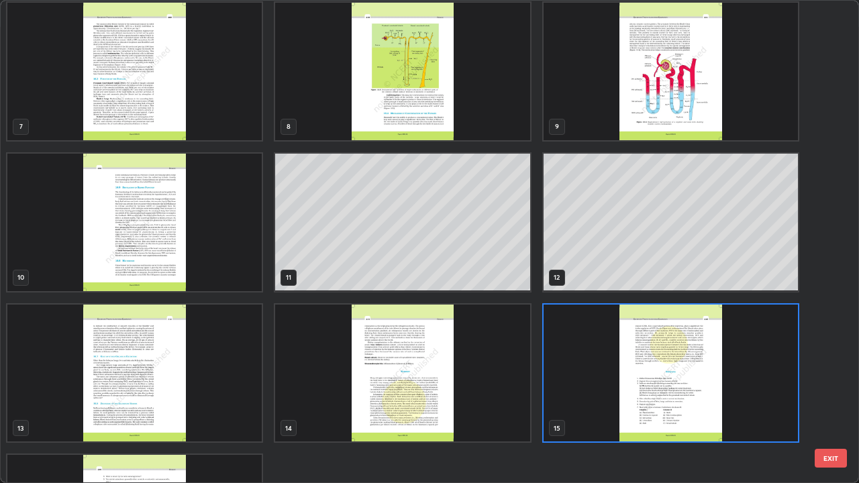
click at [386, 369] on img "grid" at bounding box center [402, 374] width 254 height 138
click at [385, 369] on img "grid" at bounding box center [402, 374] width 254 height 138
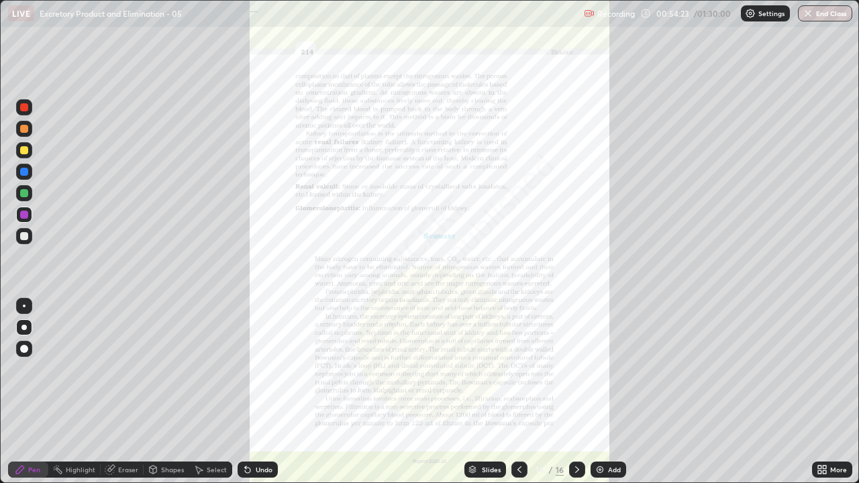
click at [24, 306] on div at bounding box center [24, 306] width 3 height 3
click at [26, 194] on div at bounding box center [24, 193] width 8 height 8
click at [24, 151] on div at bounding box center [24, 150] width 8 height 8
click at [24, 129] on div at bounding box center [24, 129] width 8 height 8
click at [27, 191] on div at bounding box center [24, 193] width 8 height 8
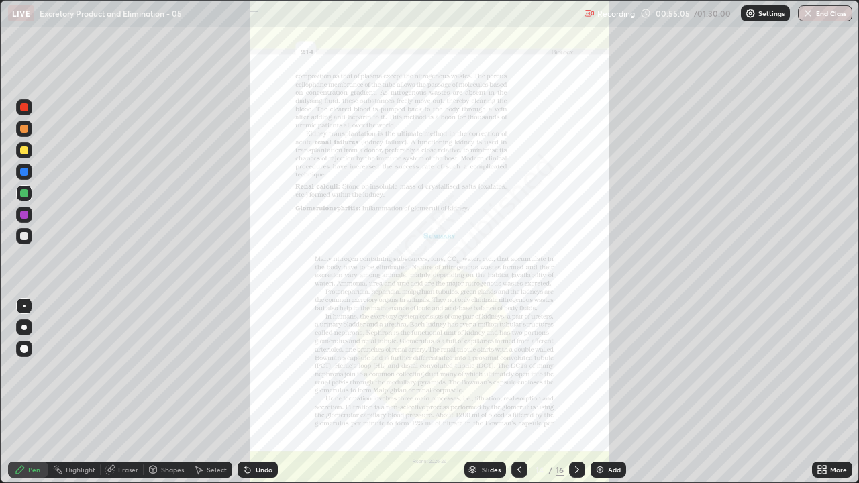
click at [123, 392] on div "Eraser" at bounding box center [128, 470] width 20 height 7
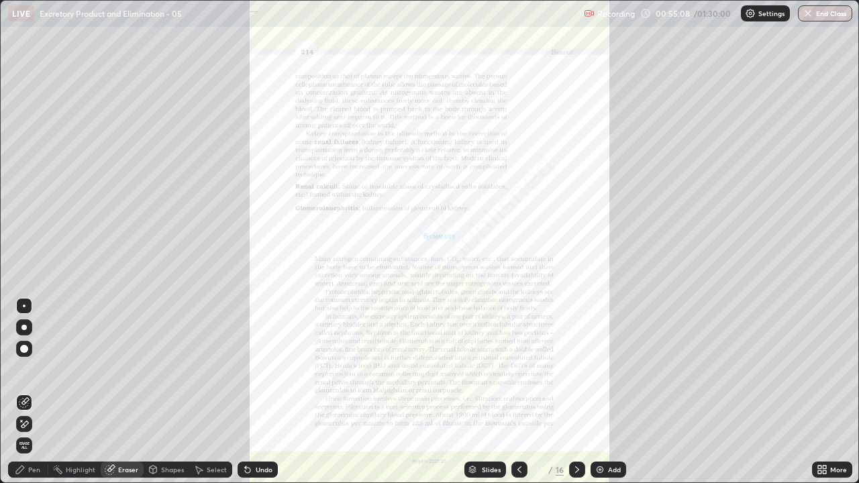
click at [28, 392] on div "Pen" at bounding box center [28, 470] width 40 height 16
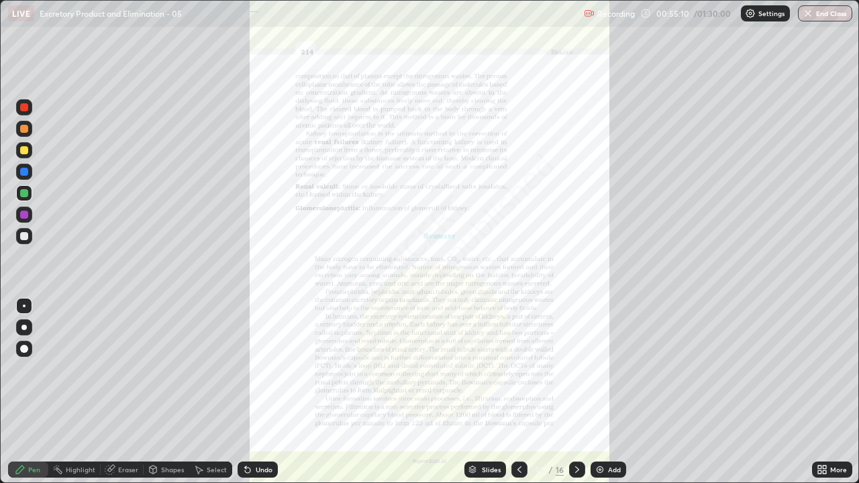
click at [25, 149] on div at bounding box center [24, 150] width 8 height 8
click at [26, 215] on div at bounding box center [24, 215] width 8 height 8
click at [25, 235] on div at bounding box center [24, 236] width 8 height 8
click at [23, 172] on div at bounding box center [24, 172] width 8 height 8
click at [215, 392] on div "Select" at bounding box center [217, 470] width 20 height 7
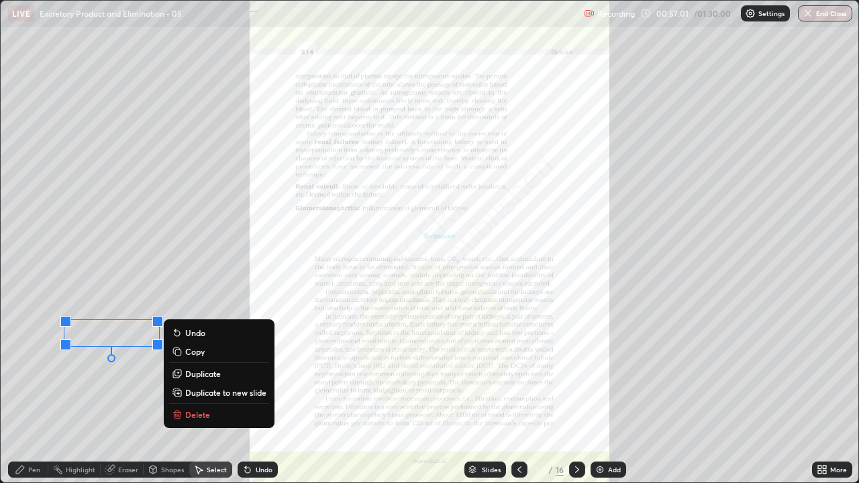
click at [195, 392] on p "Delete" at bounding box center [197, 414] width 25 height 11
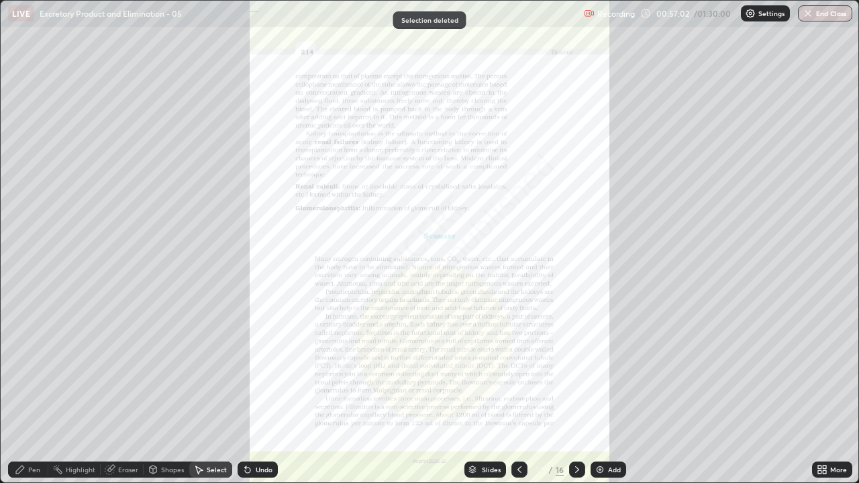
click at [34, 392] on div "Pen" at bounding box center [34, 470] width 12 height 7
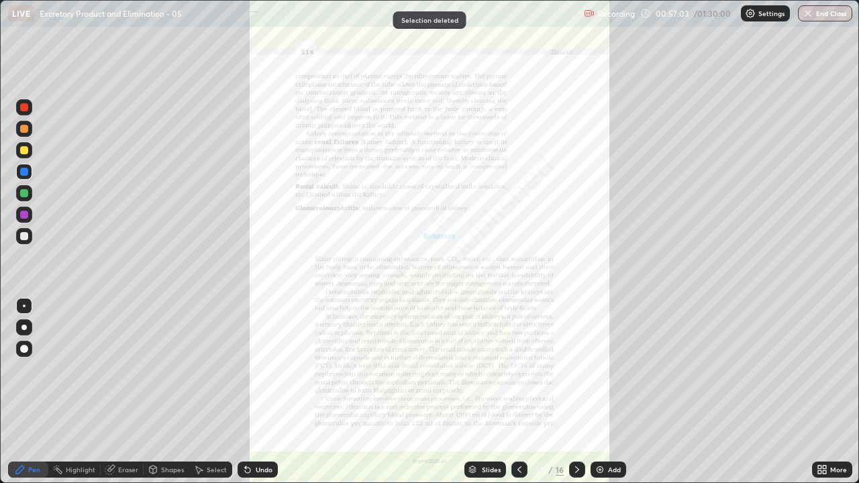
click at [23, 238] on div at bounding box center [24, 236] width 8 height 8
click at [256, 392] on div "Undo" at bounding box center [264, 470] width 17 height 7
click at [25, 195] on div at bounding box center [24, 193] width 8 height 8
click at [822, 392] on icon at bounding box center [819, 467] width 3 height 3
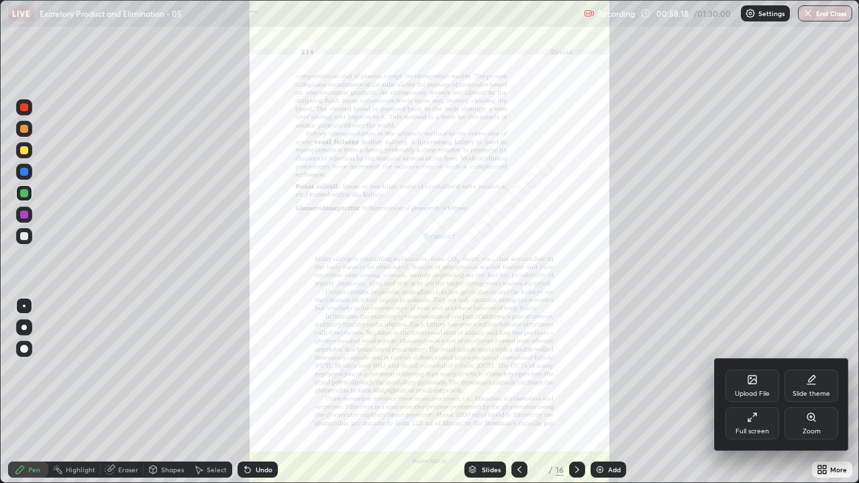
click at [759, 392] on div "Full screen" at bounding box center [753, 423] width 54 height 32
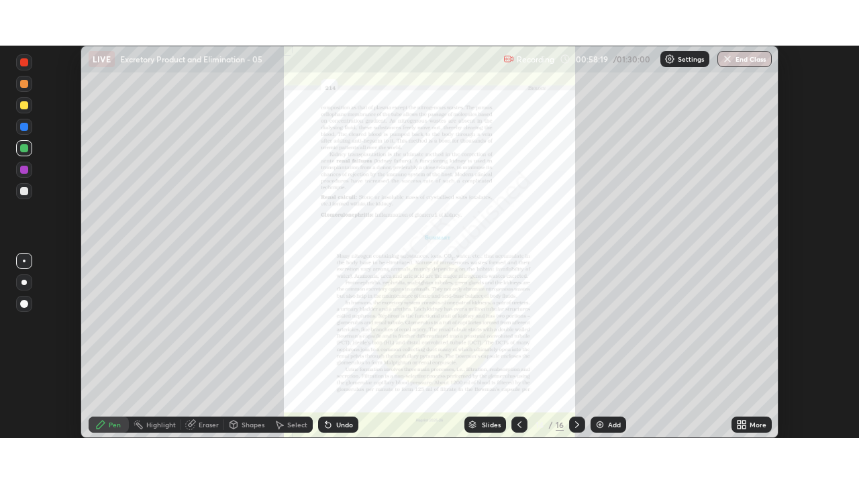
scroll to position [66732, 66266]
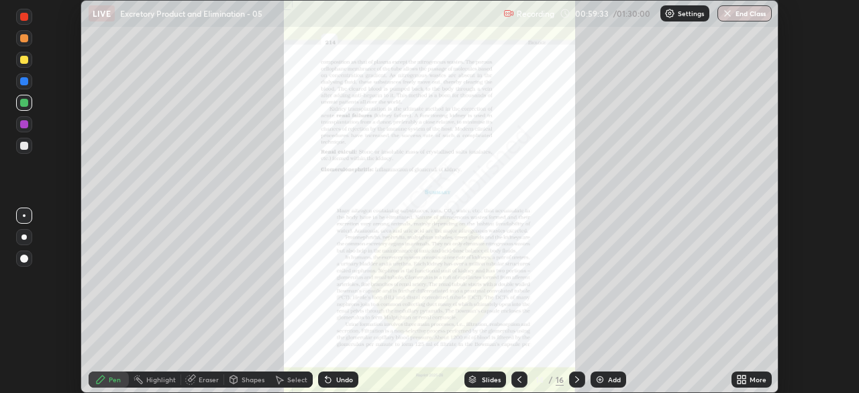
click at [740, 377] on icon at bounding box center [739, 376] width 3 height 3
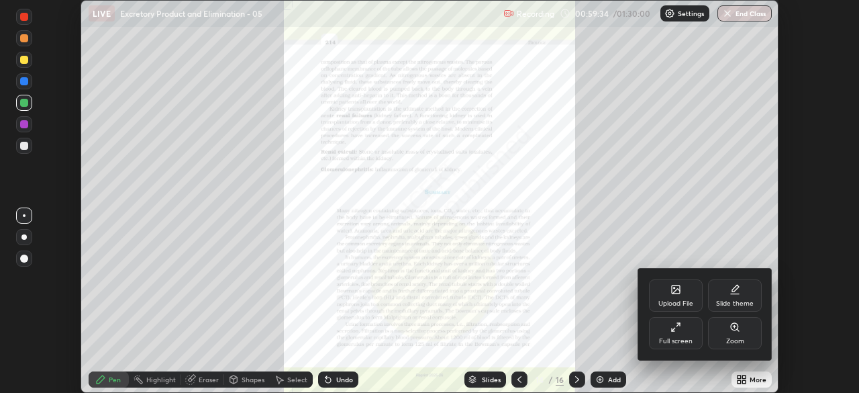
click at [677, 297] on div "Upload File" at bounding box center [676, 295] width 54 height 32
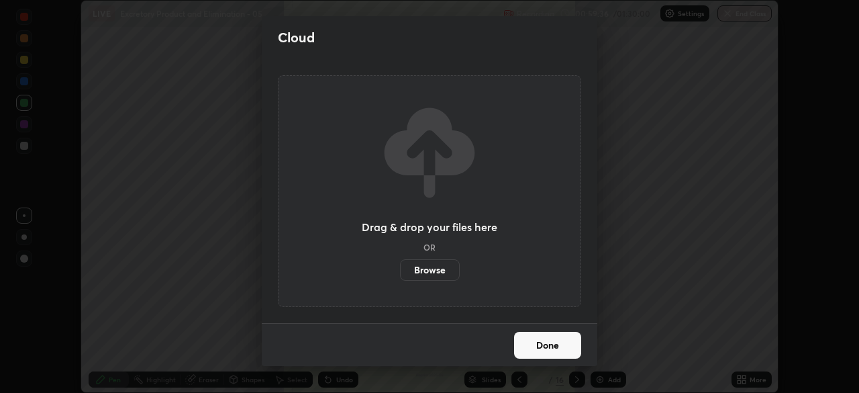
click at [425, 267] on label "Browse" at bounding box center [430, 269] width 60 height 21
click at [400, 267] on input "Browse" at bounding box center [400, 269] width 0 height 21
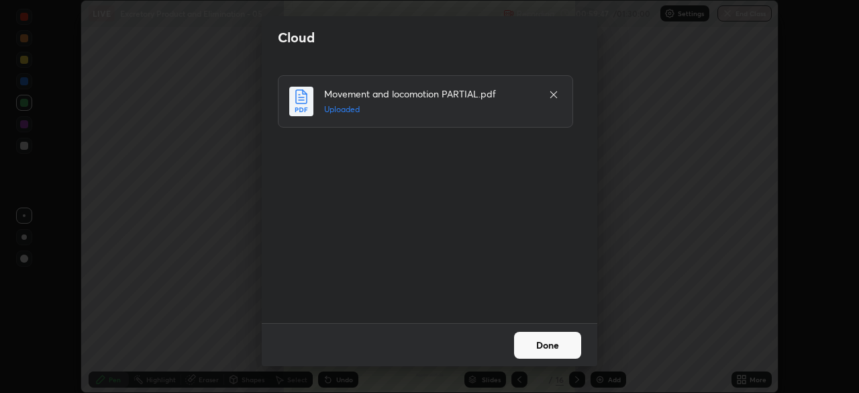
click at [533, 346] on button "Done" at bounding box center [547, 345] width 67 height 27
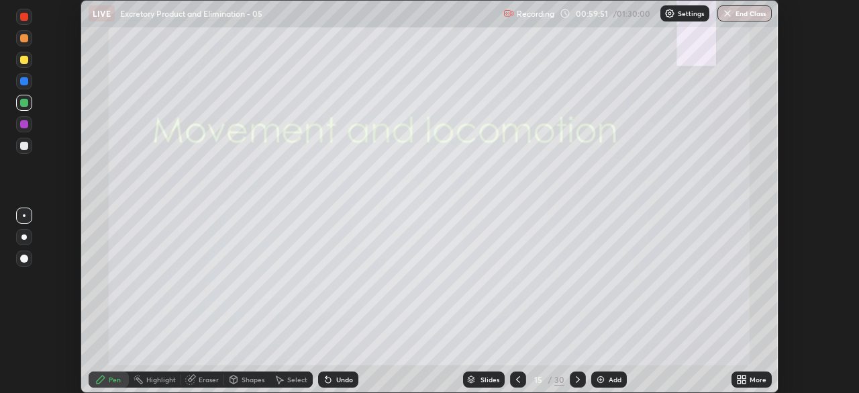
click at [744, 383] on icon at bounding box center [743, 381] width 3 height 3
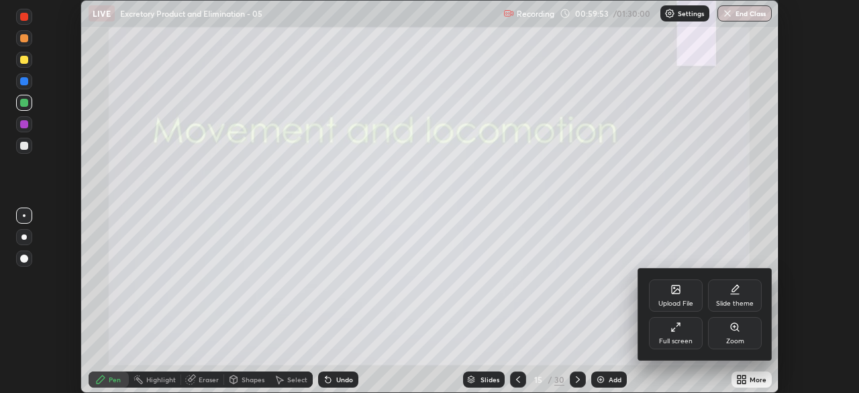
click at [677, 335] on div "Full screen" at bounding box center [676, 333] width 54 height 32
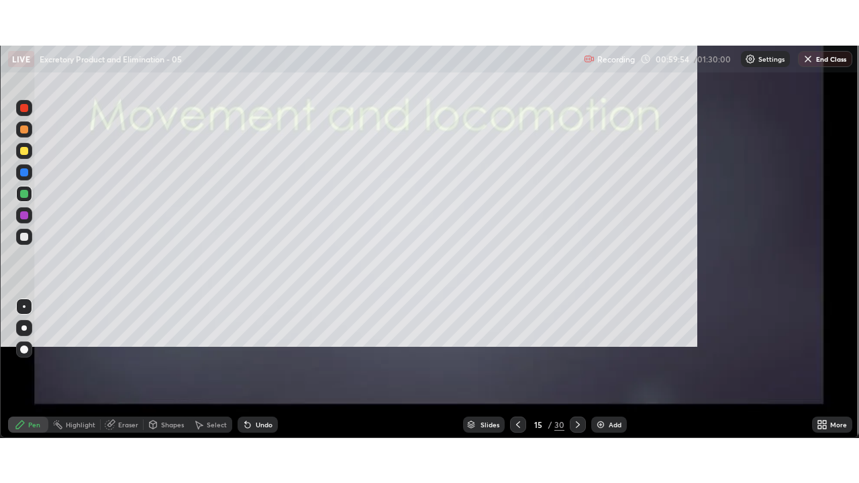
scroll to position [483, 859]
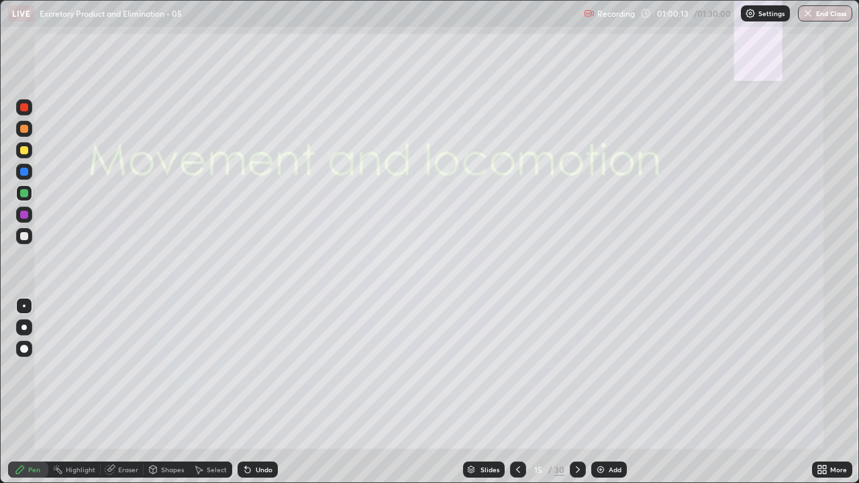
click at [21, 148] on div at bounding box center [24, 150] width 8 height 8
click at [23, 173] on div at bounding box center [24, 172] width 8 height 8
click at [23, 192] on div at bounding box center [24, 193] width 8 height 8
click at [260, 392] on div "Undo" at bounding box center [264, 470] width 17 height 7
click at [23, 239] on div at bounding box center [24, 236] width 8 height 8
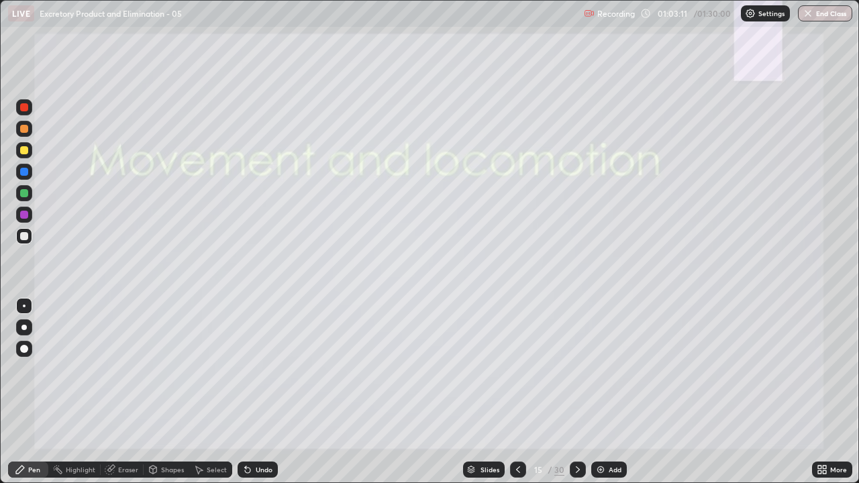
click at [253, 392] on div "Undo" at bounding box center [258, 470] width 40 height 16
click at [256, 392] on div "Undo" at bounding box center [264, 470] width 17 height 7
click at [253, 392] on div "Undo" at bounding box center [258, 470] width 40 height 16
click at [263, 392] on div "Undo" at bounding box center [264, 470] width 17 height 7
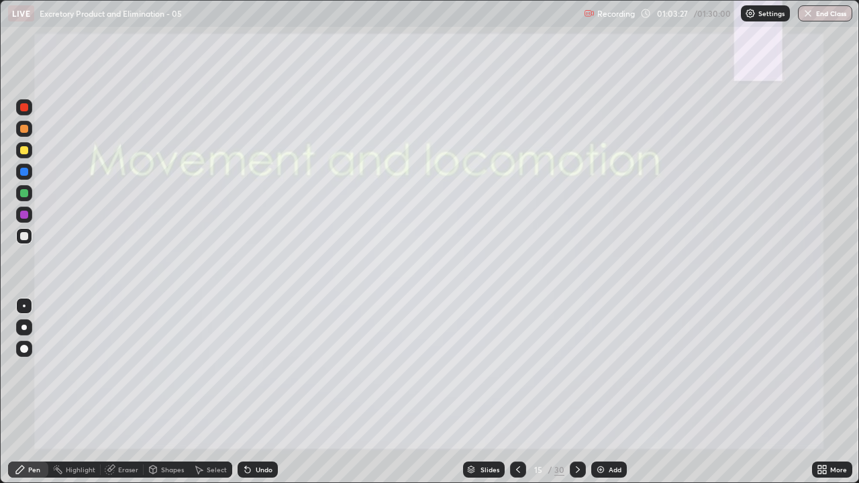
click at [265, 392] on div "Undo" at bounding box center [258, 470] width 40 height 16
click at [259, 392] on div "Undo" at bounding box center [264, 470] width 17 height 7
click at [578, 392] on icon at bounding box center [578, 470] width 11 height 11
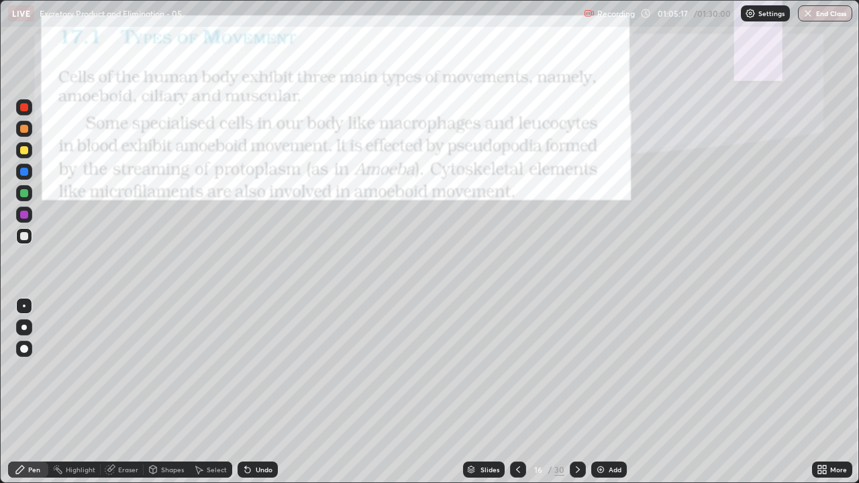
click at [23, 154] on div at bounding box center [24, 150] width 8 height 8
click at [26, 175] on div at bounding box center [24, 172] width 8 height 8
click at [24, 196] on div at bounding box center [24, 193] width 8 height 8
click at [24, 328] on div at bounding box center [23, 327] width 5 height 5
click at [23, 217] on div at bounding box center [24, 215] width 8 height 8
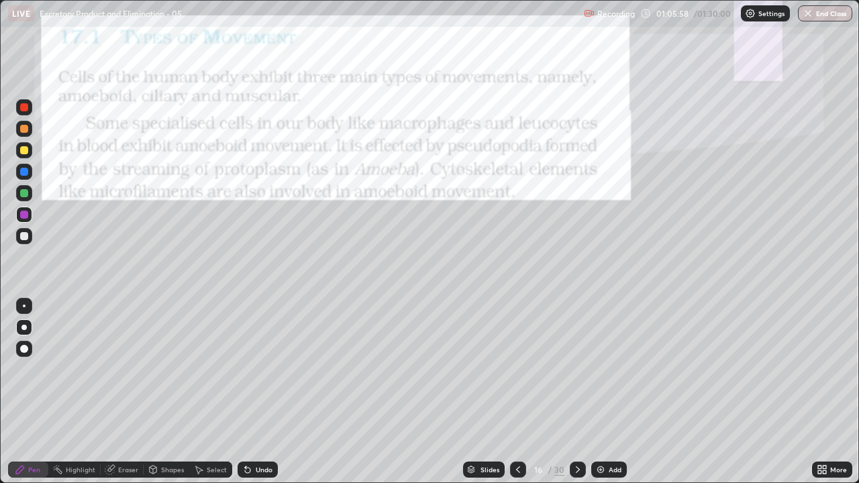
click at [259, 392] on div "Undo" at bounding box center [264, 470] width 17 height 7
click at [256, 392] on div "Undo" at bounding box center [264, 470] width 17 height 7
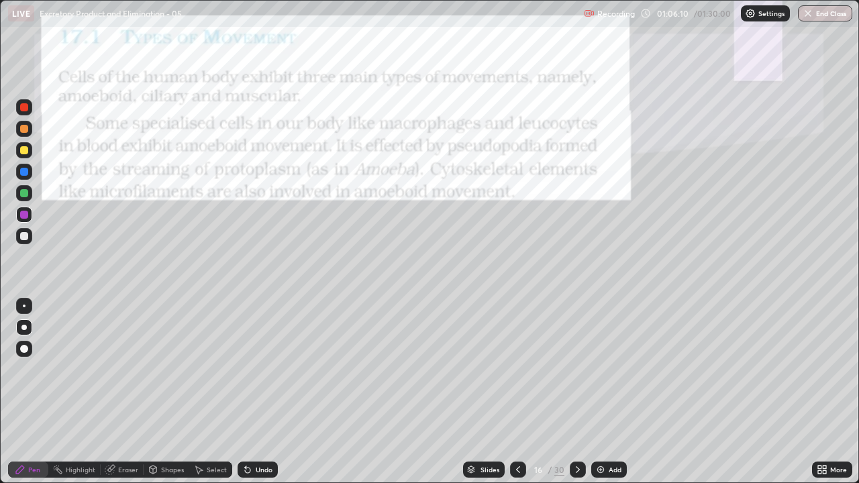
click at [253, 392] on div "Undo" at bounding box center [258, 470] width 40 height 16
click at [256, 392] on div "Undo" at bounding box center [264, 470] width 17 height 7
click at [21, 150] on div at bounding box center [24, 150] width 8 height 8
click at [258, 392] on div "Undo" at bounding box center [258, 470] width 40 height 16
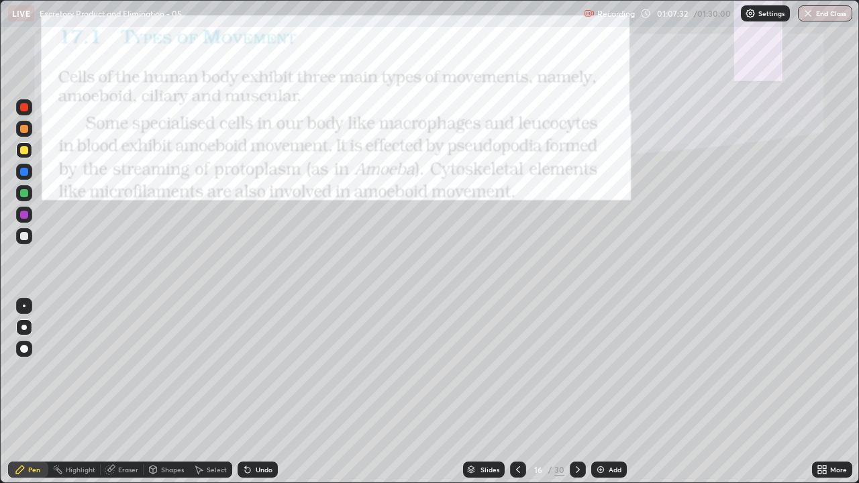
click at [256, 392] on div "Undo" at bounding box center [258, 470] width 40 height 16
click at [256, 392] on div "Undo" at bounding box center [264, 470] width 17 height 7
click at [258, 392] on div "Undo" at bounding box center [264, 470] width 17 height 7
click at [268, 392] on div "Undo" at bounding box center [264, 470] width 17 height 7
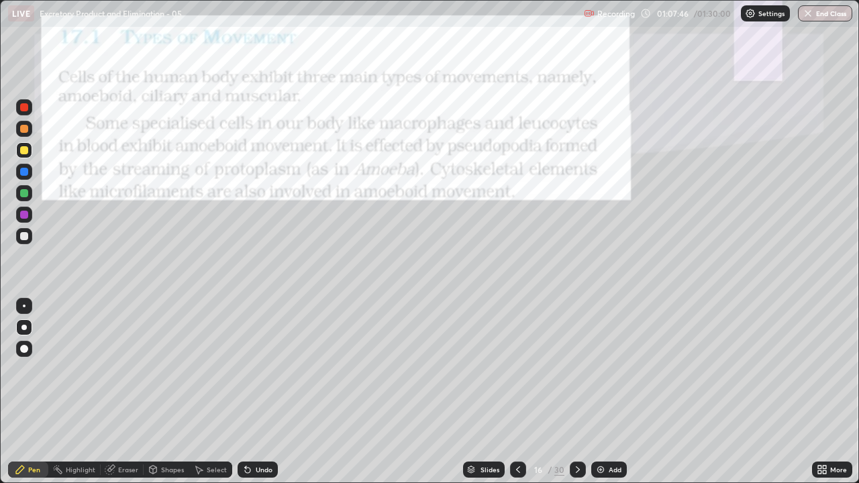
click at [260, 392] on div "Undo" at bounding box center [264, 470] width 17 height 7
click at [257, 392] on div "Undo" at bounding box center [264, 470] width 17 height 7
click at [24, 237] on div at bounding box center [24, 236] width 8 height 8
click at [350, 392] on div "Slides 16 / 30 Add" at bounding box center [545, 469] width 534 height 27
click at [23, 174] on div at bounding box center [24, 172] width 8 height 8
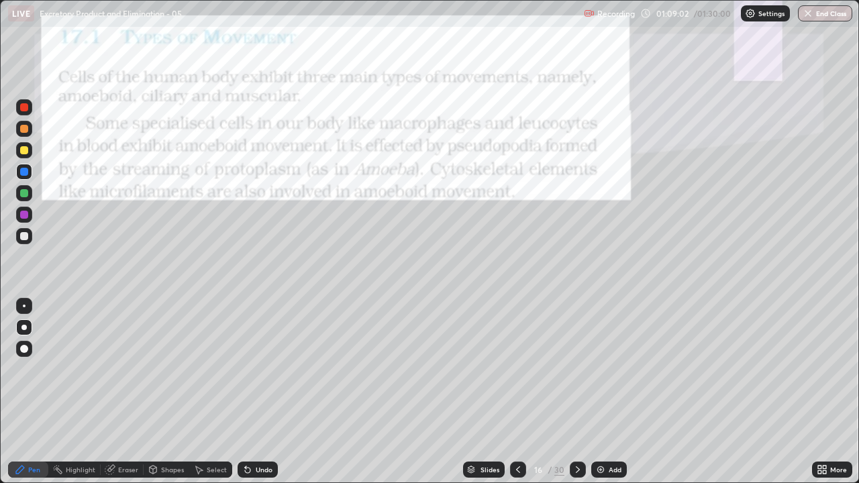
click at [23, 132] on div at bounding box center [24, 129] width 8 height 8
click at [256, 392] on div "Undo" at bounding box center [264, 470] width 17 height 7
click at [262, 392] on div "Undo" at bounding box center [258, 470] width 40 height 16
click at [262, 392] on div "Undo" at bounding box center [264, 470] width 17 height 7
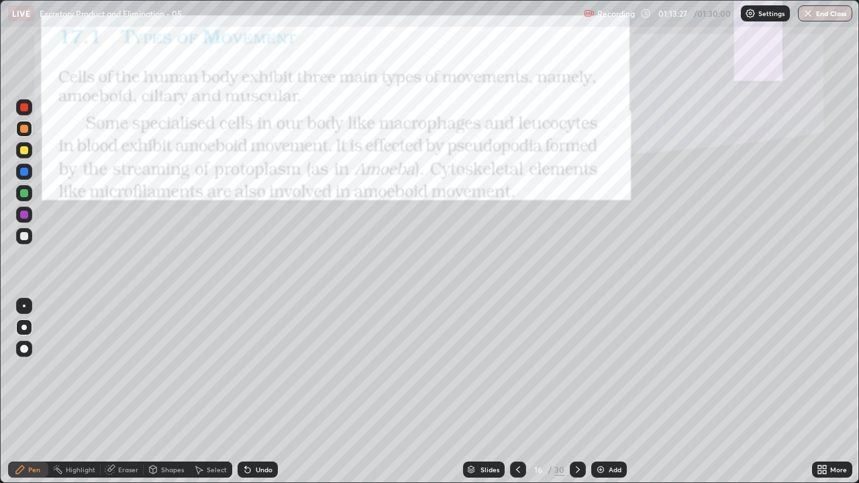
click at [575, 392] on icon at bounding box center [578, 470] width 11 height 11
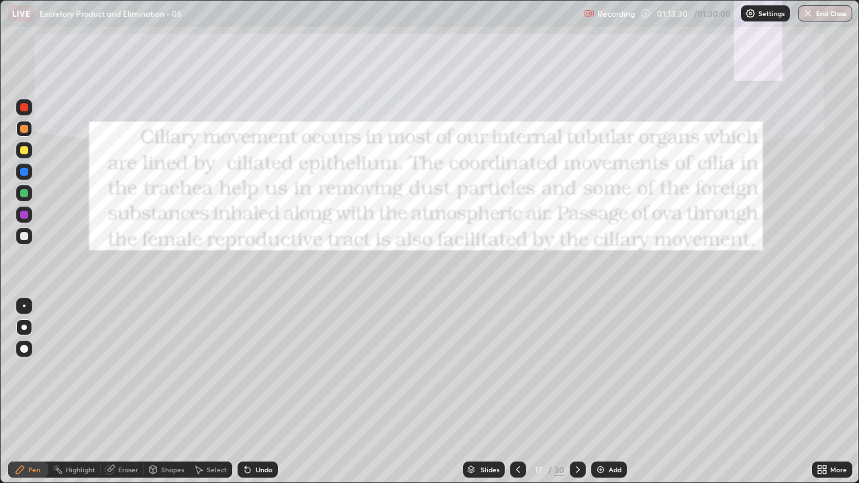
click at [25, 150] on div at bounding box center [24, 150] width 8 height 8
click at [577, 392] on icon at bounding box center [578, 470] width 11 height 11
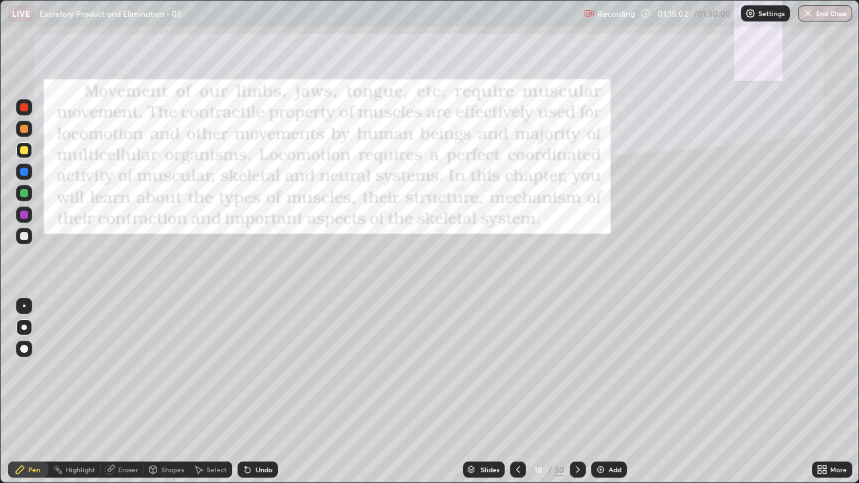
click at [23, 108] on div at bounding box center [24, 107] width 8 height 8
click at [264, 392] on div "Undo" at bounding box center [258, 470] width 40 height 16
click at [263, 392] on div "Undo" at bounding box center [258, 470] width 40 height 16
click at [22, 236] on div at bounding box center [24, 236] width 8 height 8
click at [22, 197] on div at bounding box center [24, 193] width 8 height 8
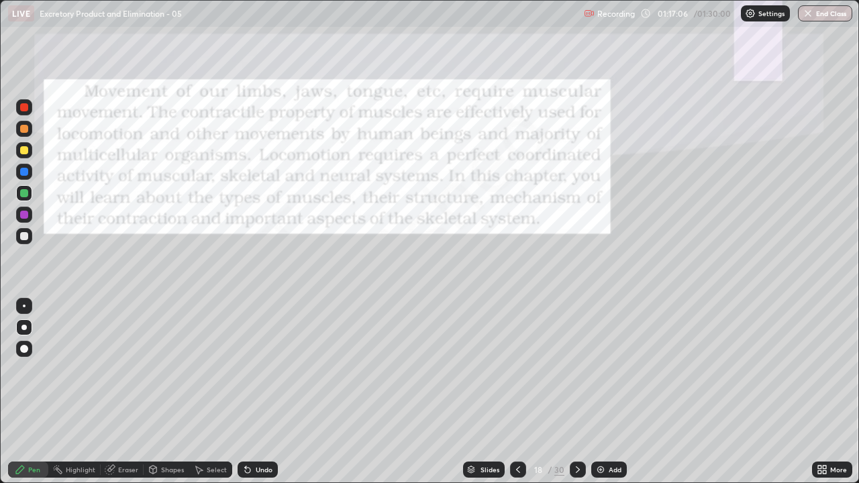
click at [262, 392] on div "Undo" at bounding box center [264, 470] width 17 height 7
click at [23, 172] on div at bounding box center [24, 172] width 8 height 8
click at [23, 195] on div at bounding box center [24, 193] width 8 height 8
click at [575, 392] on icon at bounding box center [578, 470] width 11 height 11
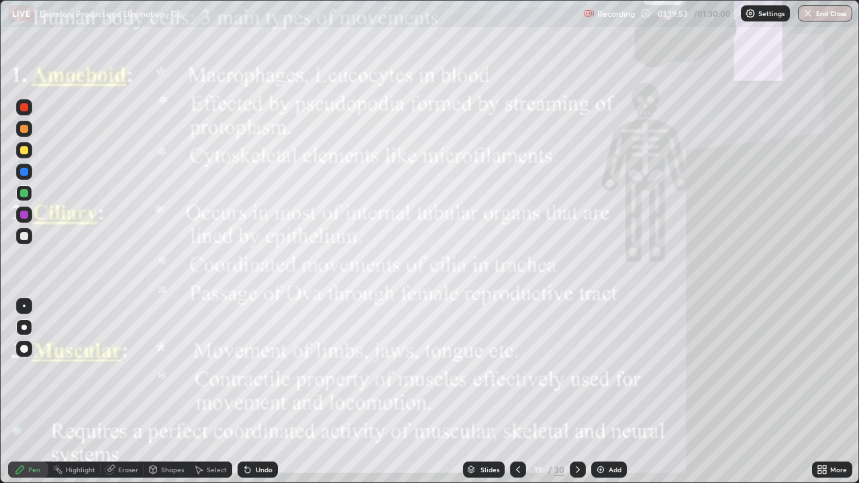
click at [24, 130] on div at bounding box center [24, 129] width 8 height 8
click at [576, 392] on icon at bounding box center [578, 470] width 11 height 11
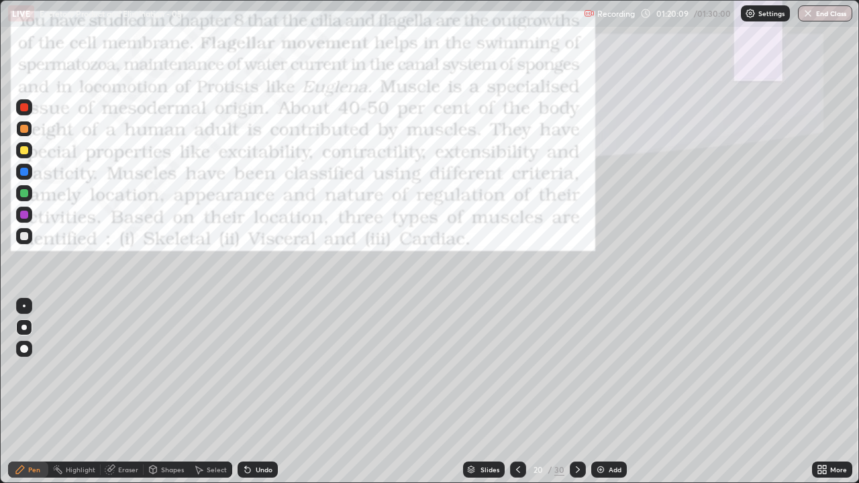
click at [23, 151] on div at bounding box center [24, 150] width 8 height 8
click at [266, 392] on div "Undo" at bounding box center [258, 470] width 40 height 16
click at [24, 172] on div at bounding box center [24, 172] width 8 height 8
click at [261, 392] on div "Undo" at bounding box center [264, 470] width 17 height 7
click at [260, 392] on div "Undo" at bounding box center [264, 470] width 17 height 7
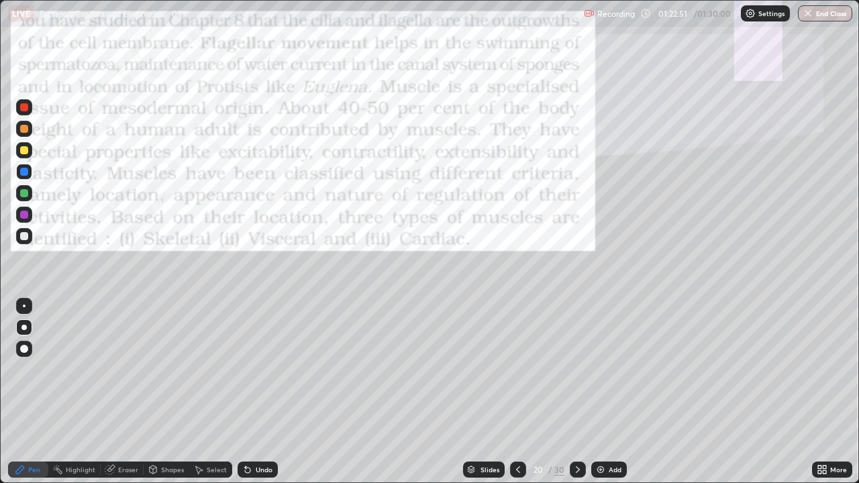
click at [207, 392] on div "Select" at bounding box center [210, 469] width 43 height 27
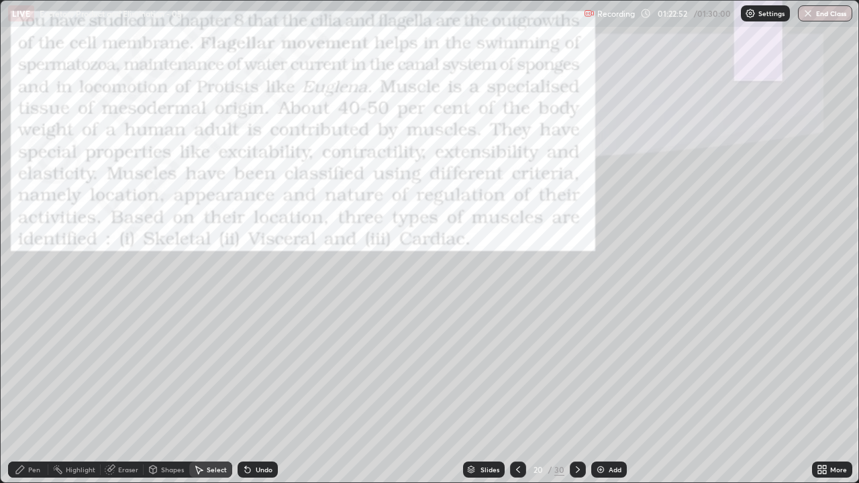
click at [29, 392] on div "Pen" at bounding box center [34, 470] width 12 height 7
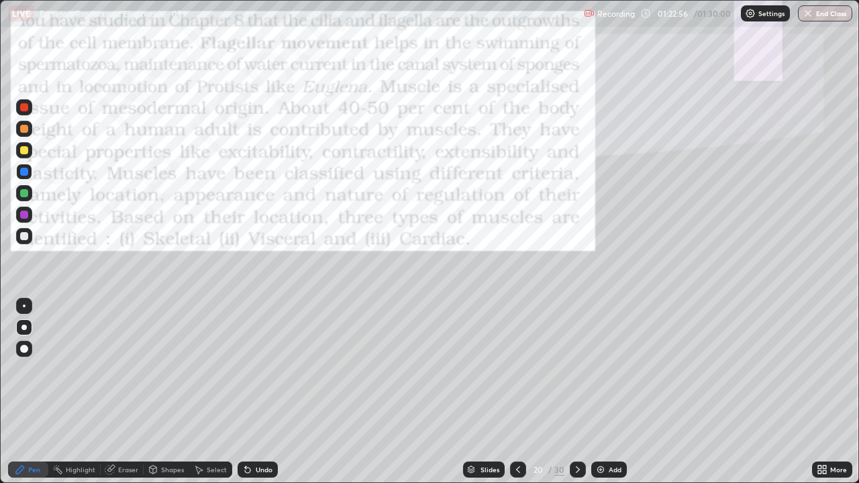
click at [255, 392] on div "Undo" at bounding box center [255, 469] width 46 height 27
click at [24, 306] on div at bounding box center [24, 306] width 3 height 3
click at [24, 328] on div at bounding box center [23, 327] width 5 height 5
click at [832, 13] on button "End Class" at bounding box center [825, 13] width 53 height 16
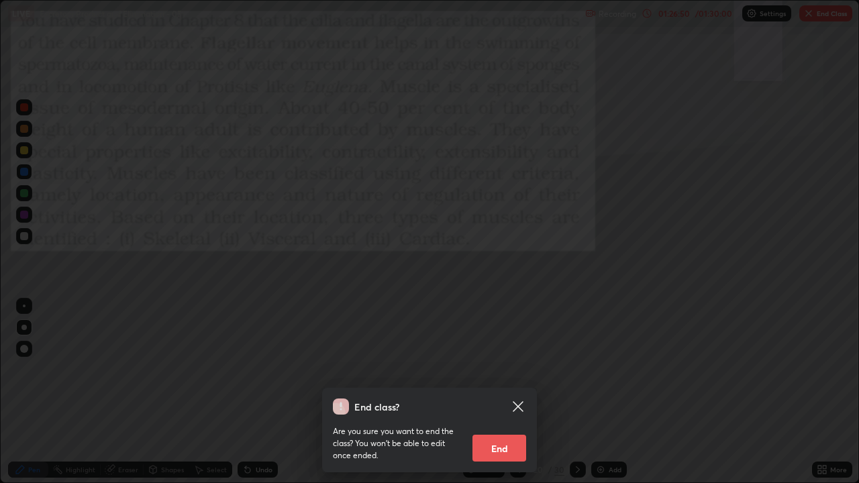
click at [497, 392] on button "End" at bounding box center [500, 448] width 54 height 27
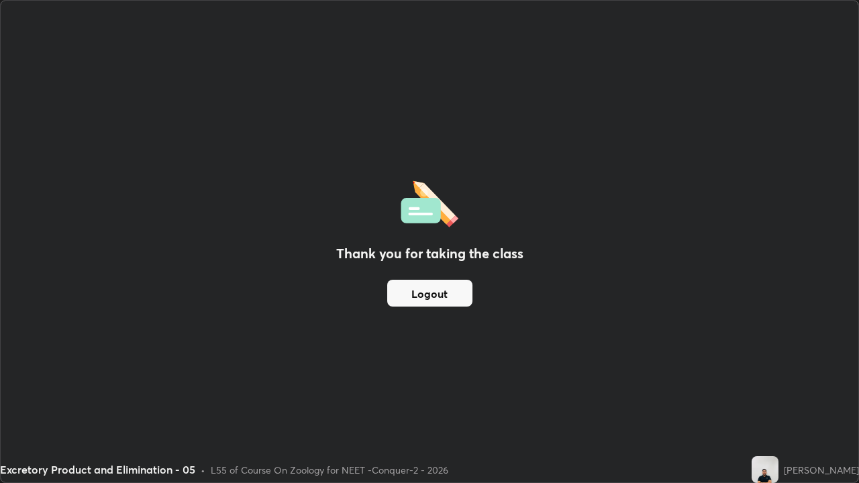
click at [435, 292] on button "Logout" at bounding box center [429, 293] width 85 height 27
click at [426, 296] on button "Logout" at bounding box center [429, 293] width 85 height 27
